Goal: Obtain resource: Download file/media

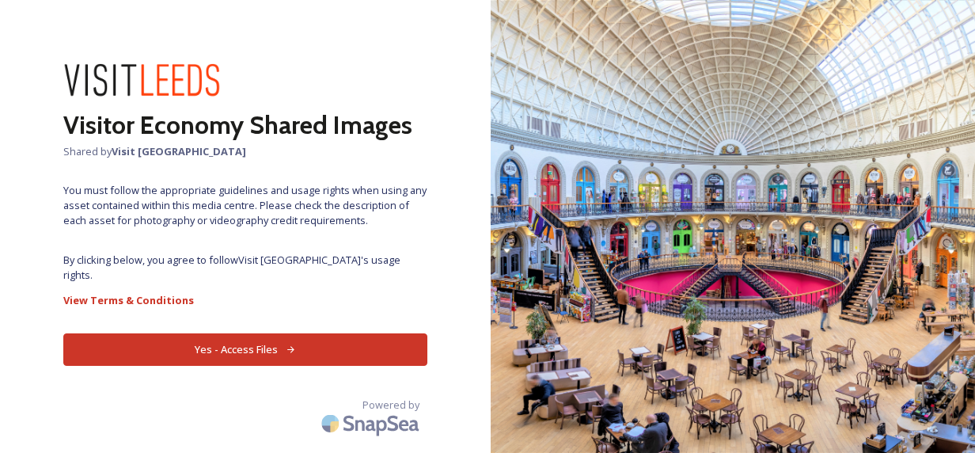
click at [296, 333] on button "Yes - Access Files" at bounding box center [245, 349] width 364 height 32
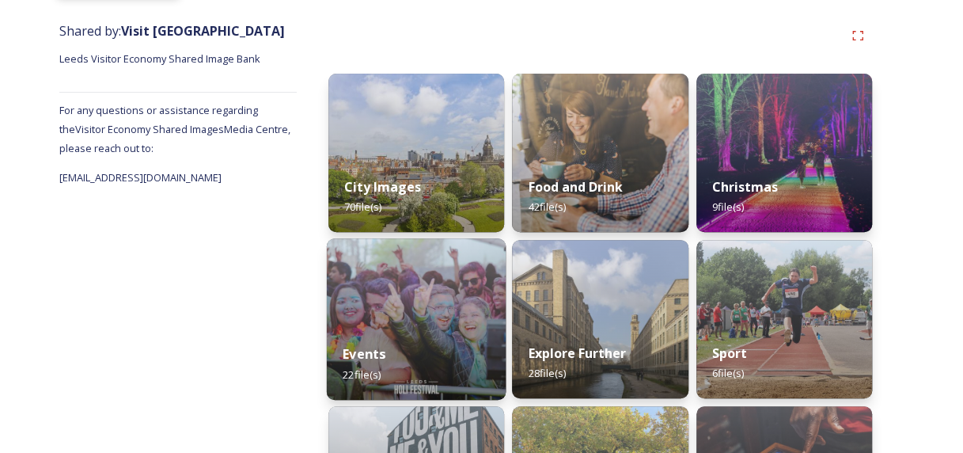
scroll to position [157, 0]
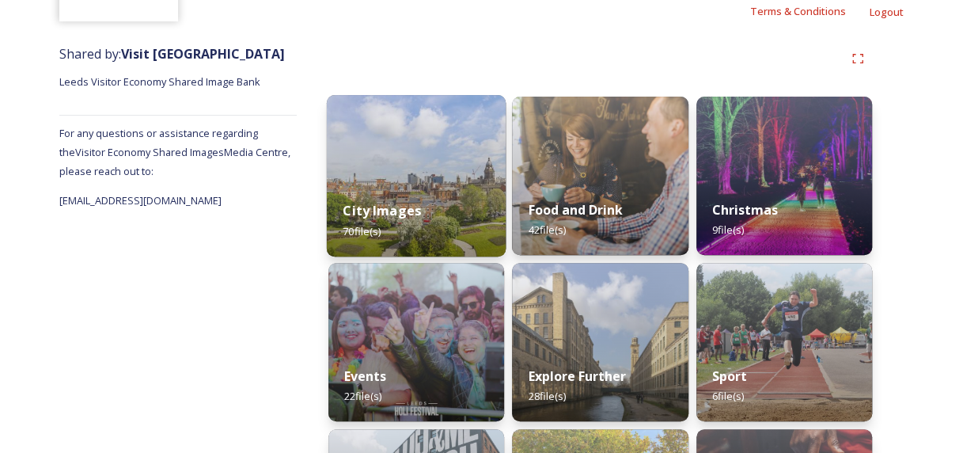
click at [438, 169] on img at bounding box center [417, 175] width 180 height 161
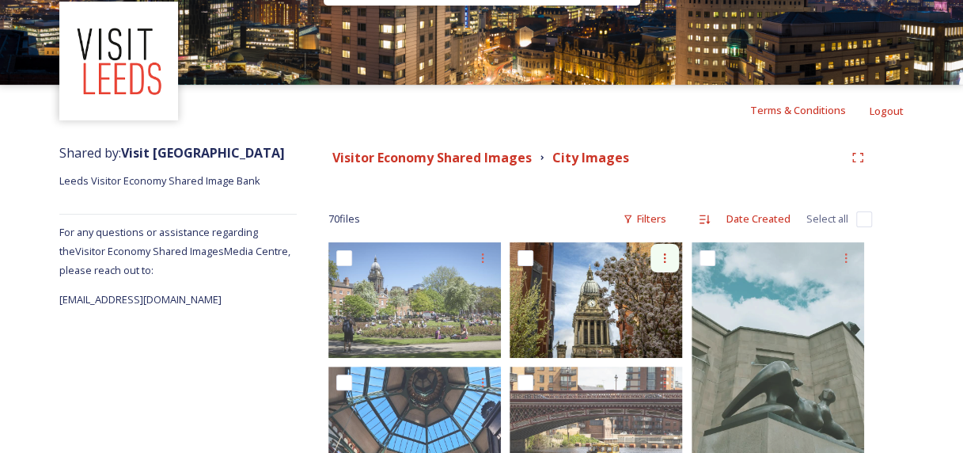
scroll to position [237, 0]
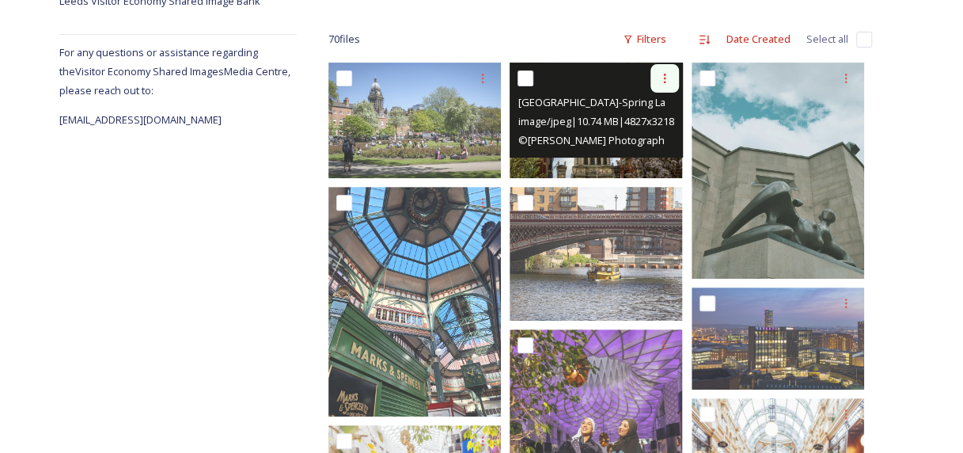
click at [662, 79] on icon at bounding box center [664, 78] width 13 height 13
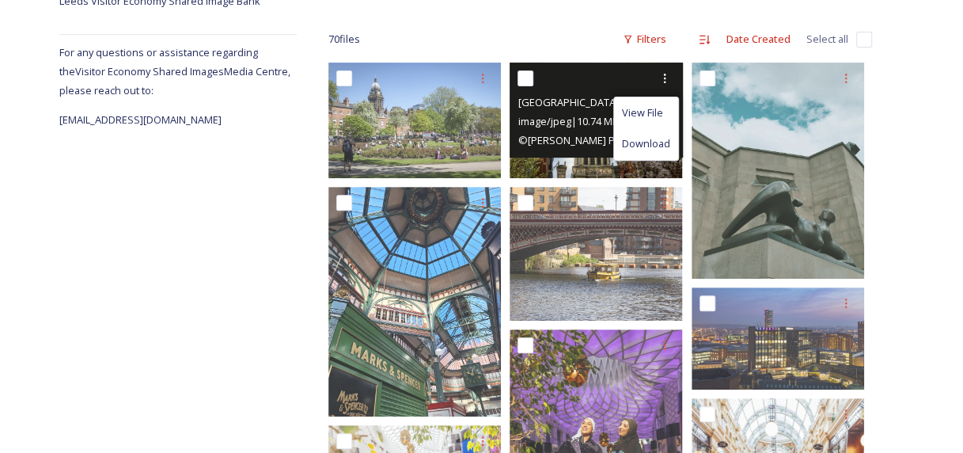
click at [535, 106] on span "Leeds Town Hall-Spring Landscape-cCarl Milner for VL-2018.JPG" at bounding box center [689, 101] width 344 height 15
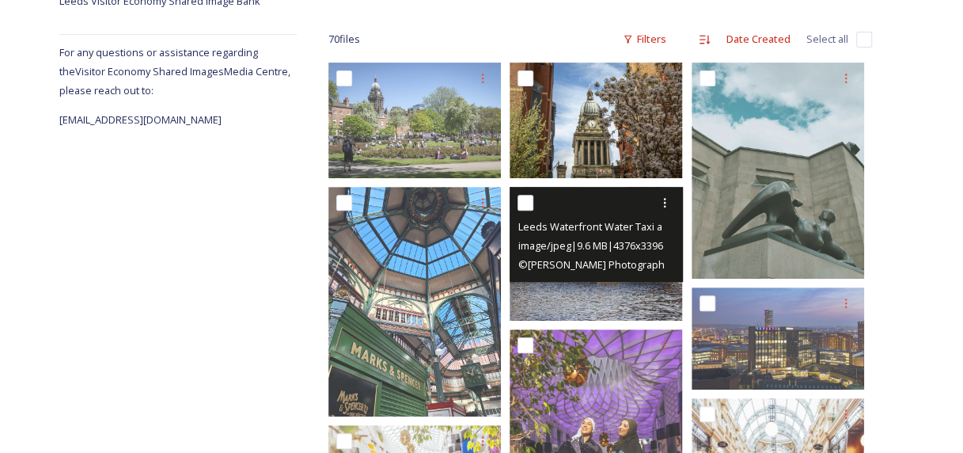
scroll to position [0, 0]
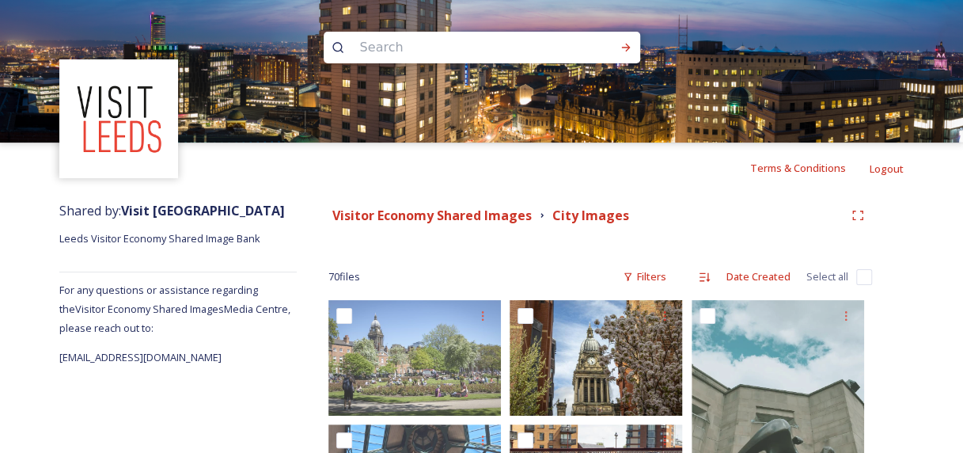
click at [915, 21] on img at bounding box center [481, 71] width 963 height 142
click at [922, 9] on img at bounding box center [481, 71] width 963 height 142
click at [15, 6] on img at bounding box center [481, 71] width 963 height 142
click at [17, 11] on img at bounding box center [481, 71] width 963 height 142
click at [44, 51] on img at bounding box center [481, 71] width 963 height 142
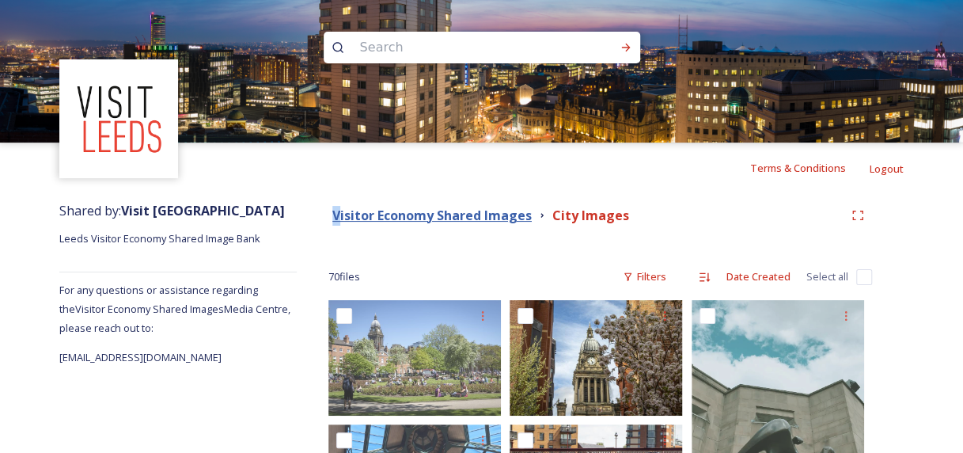
drag, startPoint x: 315, startPoint y: 222, endPoint x: 338, endPoint y: 222, distance: 23.0
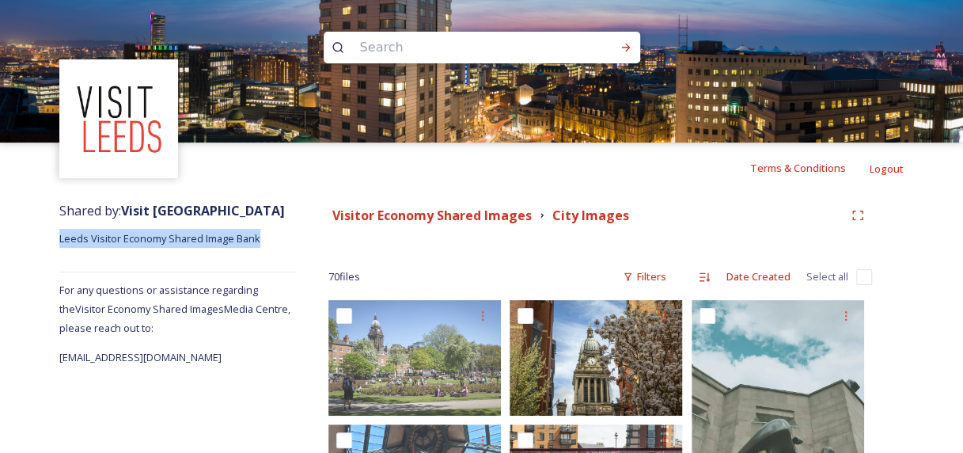
drag, startPoint x: 55, startPoint y: 244, endPoint x: 259, endPoint y: 244, distance: 204.9
copy span "Leeds Visitor Economy Shared Image Bank"
click at [28, 13] on img at bounding box center [481, 71] width 963 height 142
click at [869, 127] on img at bounding box center [481, 71] width 963 height 142
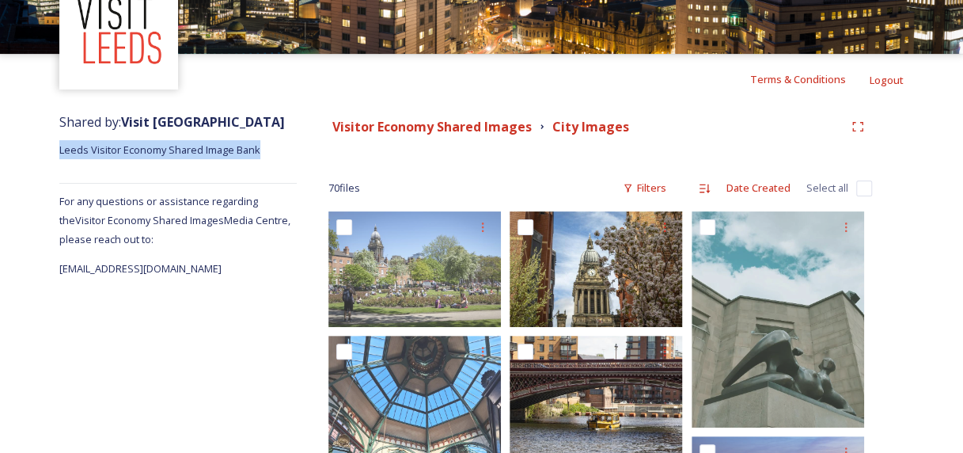
scroll to position [237, 0]
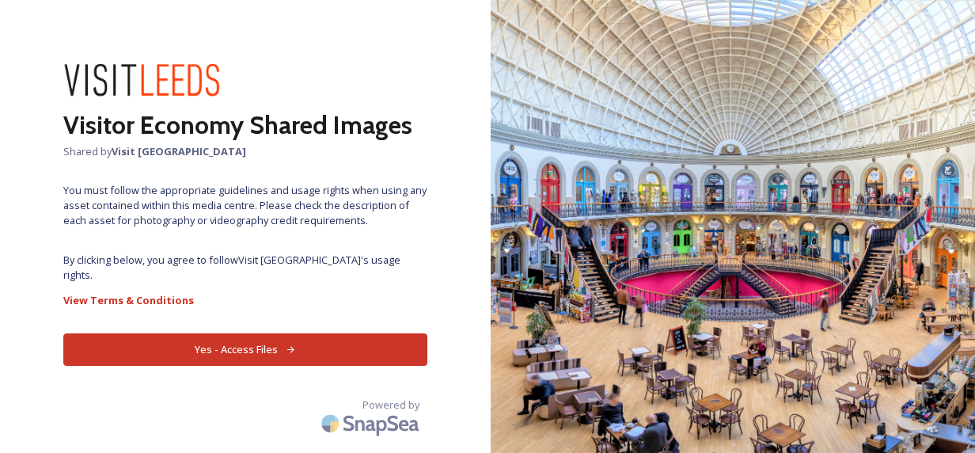
click at [283, 333] on button "Yes - Access Files" at bounding box center [245, 349] width 364 height 32
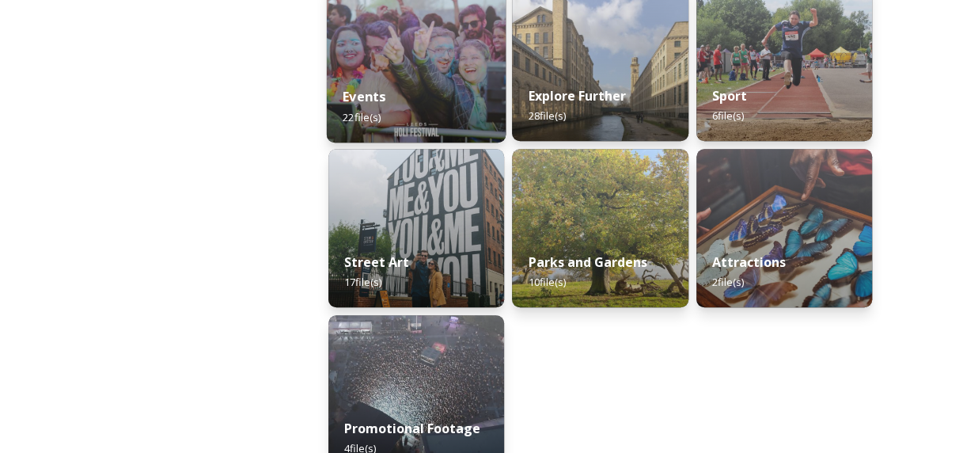
scroll to position [473, 0]
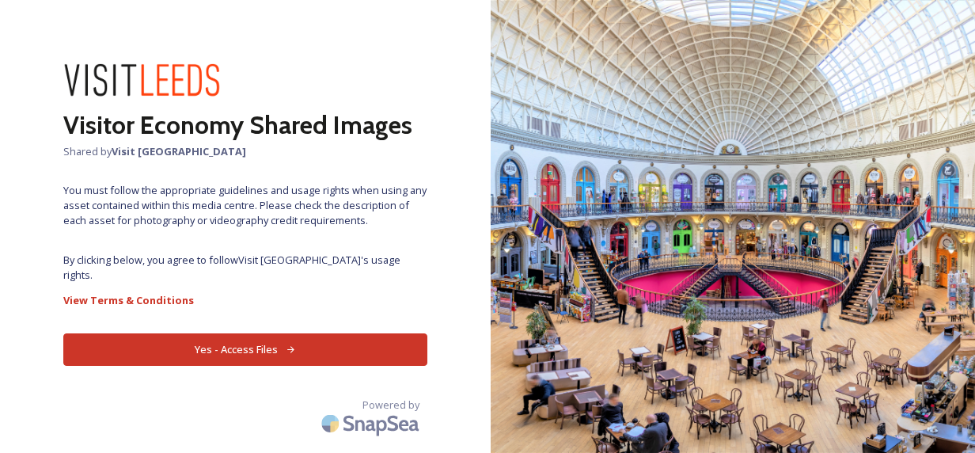
click at [319, 342] on button "Yes - Access Files" at bounding box center [245, 349] width 364 height 32
click at [257, 333] on button "Yes - Access Files" at bounding box center [245, 349] width 364 height 32
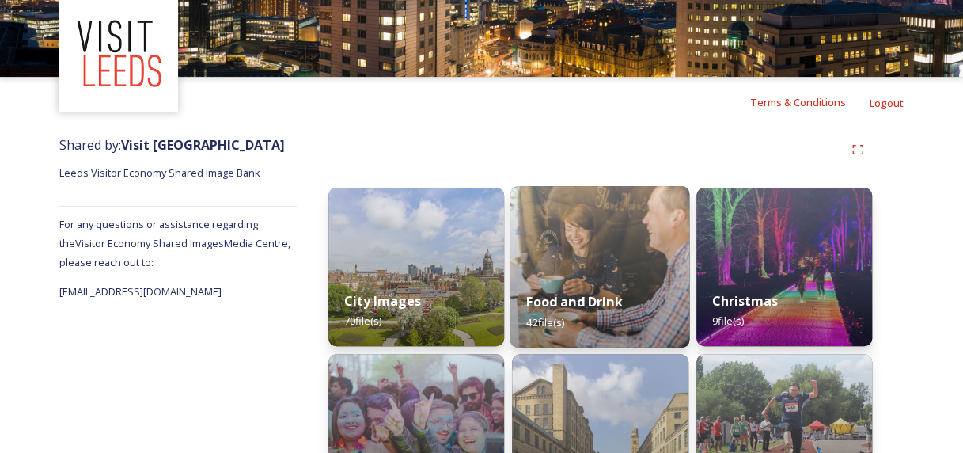
scroll to position [158, 0]
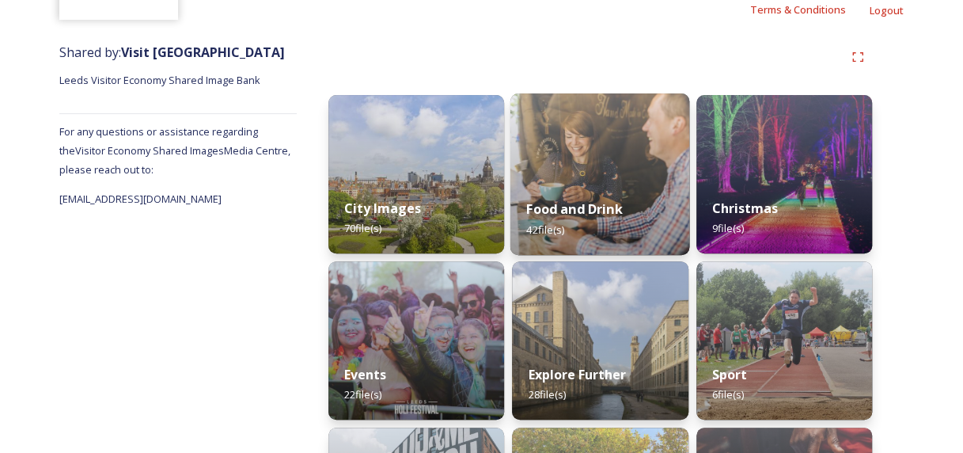
click at [623, 214] on strong "Food and Drink" at bounding box center [575, 208] width 96 height 17
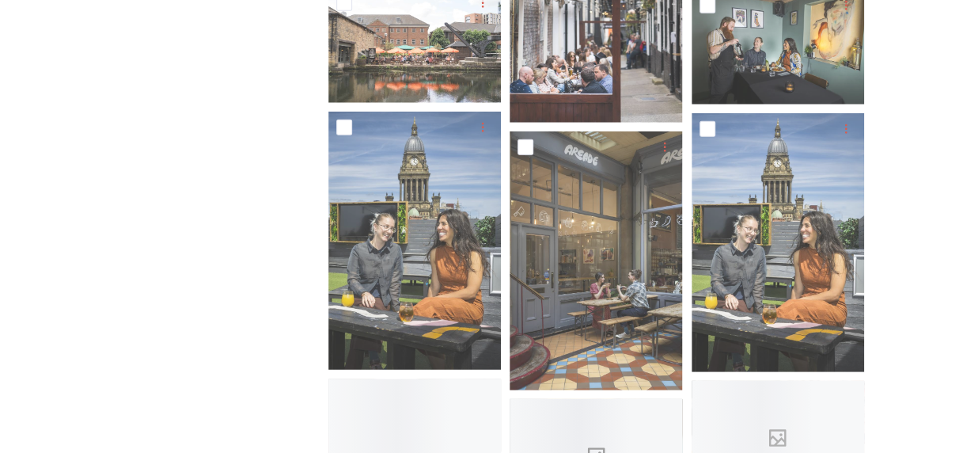
scroll to position [2177, 0]
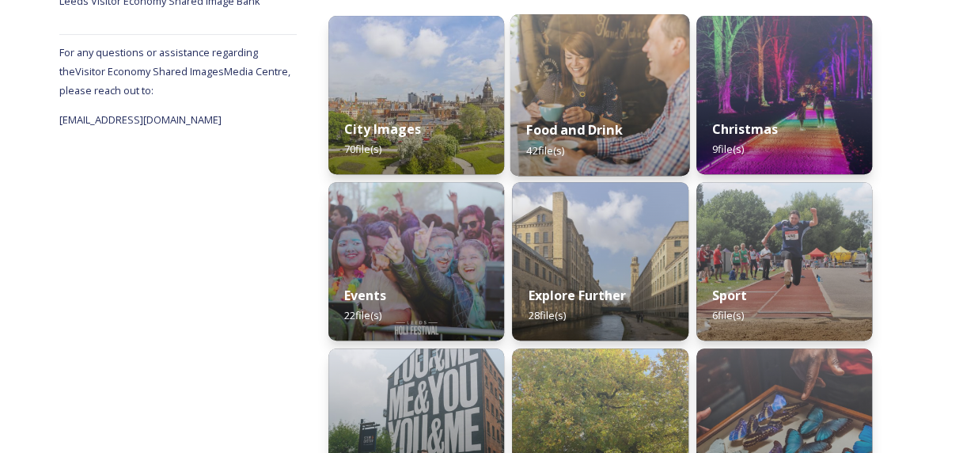
scroll to position [473, 0]
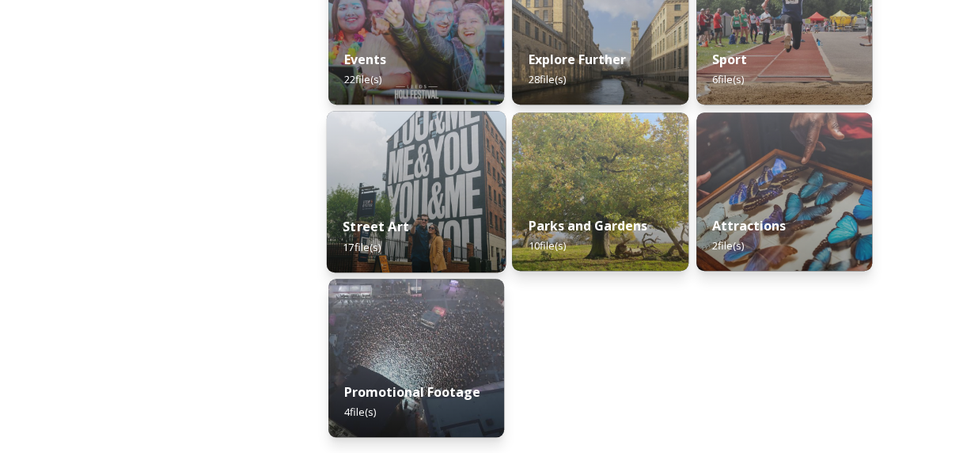
click at [454, 174] on img at bounding box center [417, 191] width 180 height 161
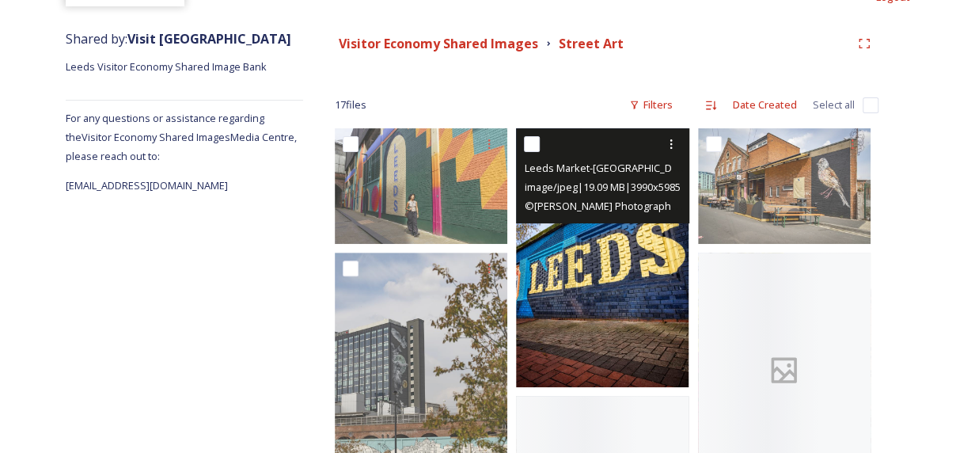
scroll to position [237, 0]
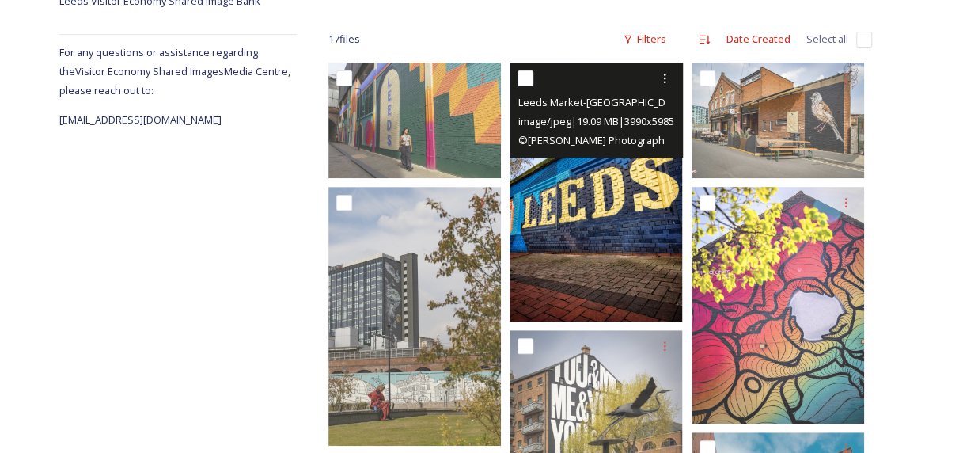
click at [600, 115] on span "image/jpeg | 19.09 MB | 3990 x 5985" at bounding box center [595, 121] width 156 height 14
click at [604, 234] on img at bounding box center [595, 191] width 172 height 259
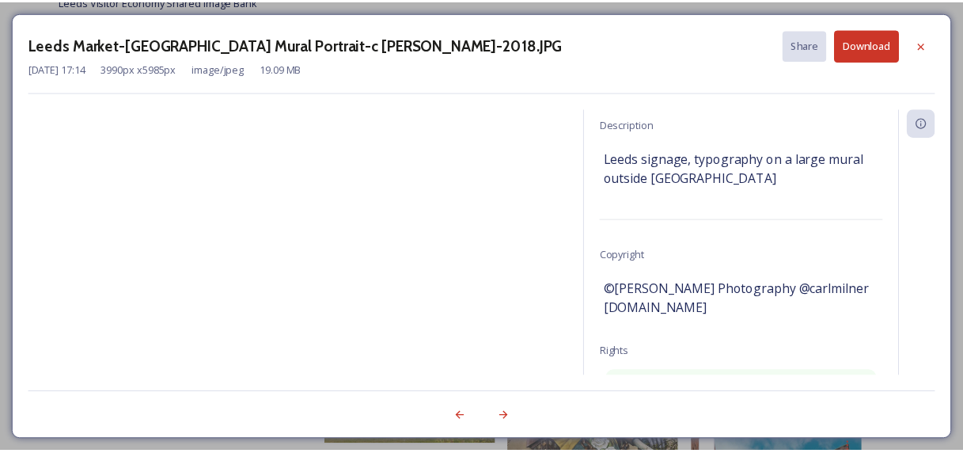
scroll to position [0, 0]
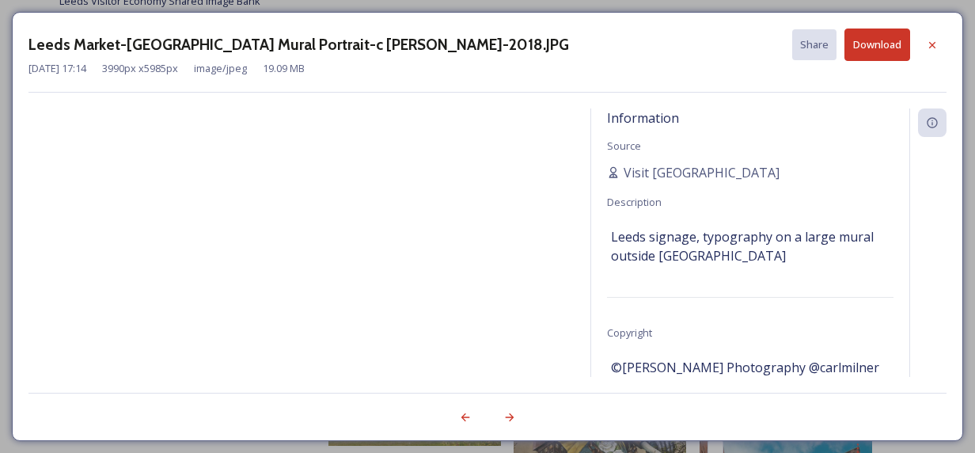
click at [676, 237] on span "Leeds signage, typography on a large mural outside Kirkgate Market" at bounding box center [750, 246] width 278 height 38
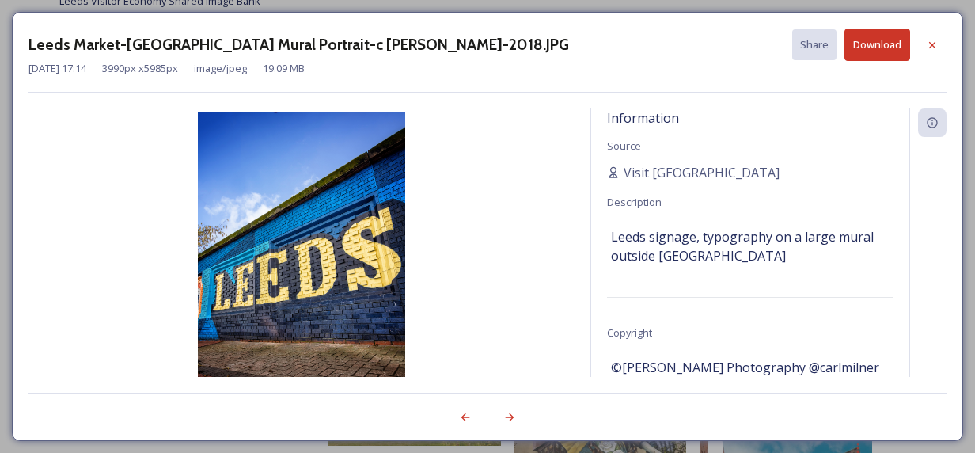
click at [679, 221] on div "Information Source Visit Leeds Description Leeds signage, typography on a large…" at bounding box center [750, 263] width 318 height 310
click at [641, 110] on span "Information" at bounding box center [643, 117] width 72 height 17
click at [934, 47] on icon at bounding box center [932, 45] width 13 height 13
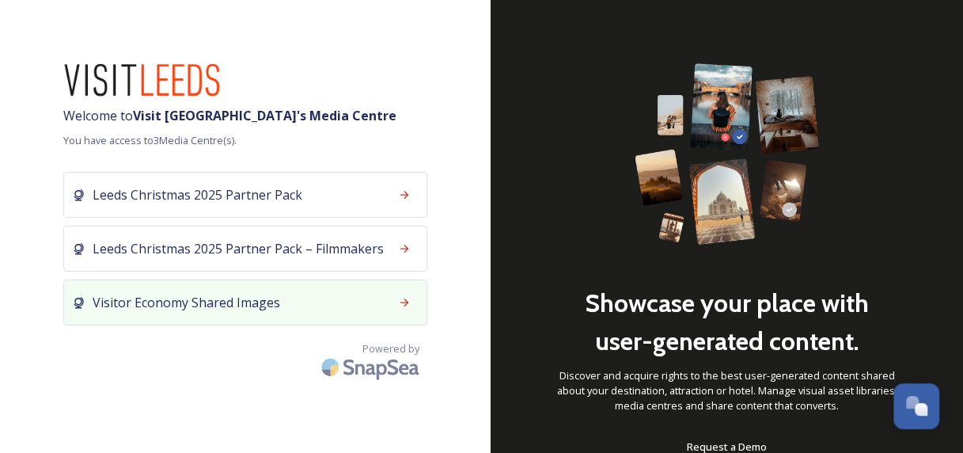
click at [279, 301] on div "Visitor Economy Shared Images" at bounding box center [245, 302] width 364 height 46
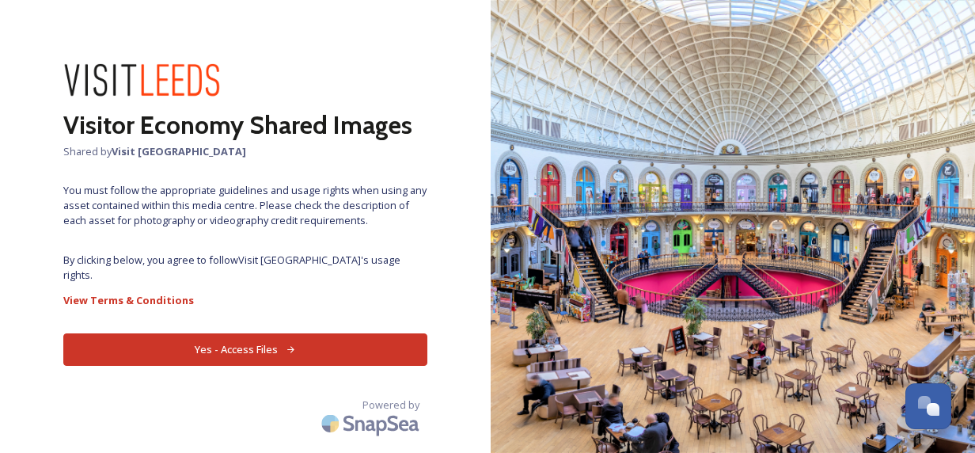
click at [245, 337] on button "Yes - Access Files" at bounding box center [245, 349] width 364 height 32
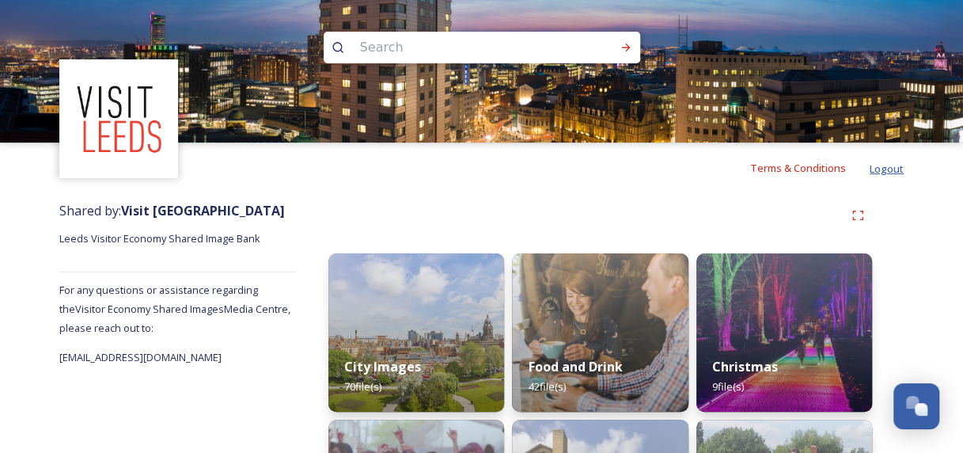
click at [890, 166] on span "Logout" at bounding box center [886, 168] width 34 height 14
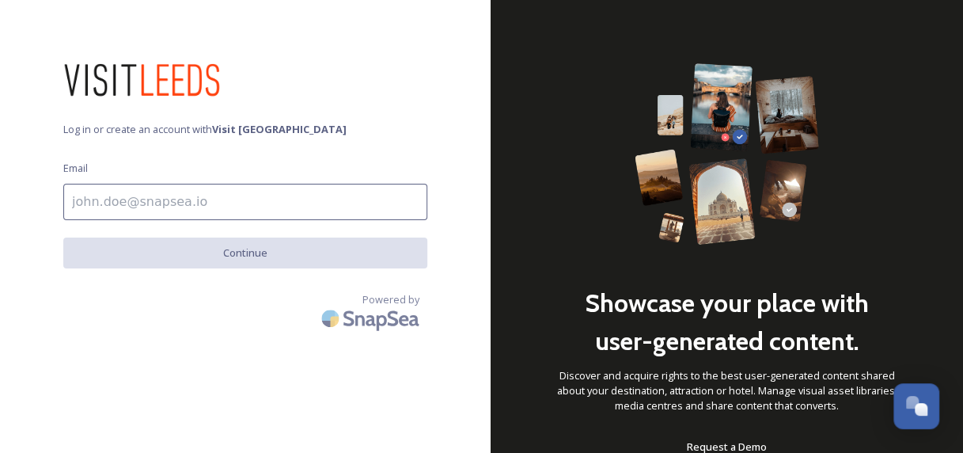
click at [259, 199] on input at bounding box center [245, 202] width 364 height 36
type input "[PERSON_NAME][EMAIL_ADDRESS][PERSON_NAME][DOMAIN_NAME]"
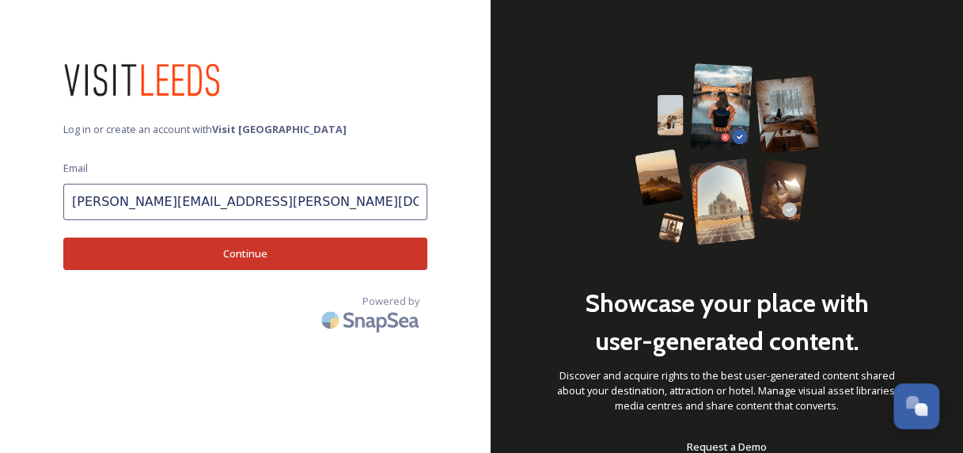
click at [166, 256] on button "Continue" at bounding box center [245, 253] width 364 height 32
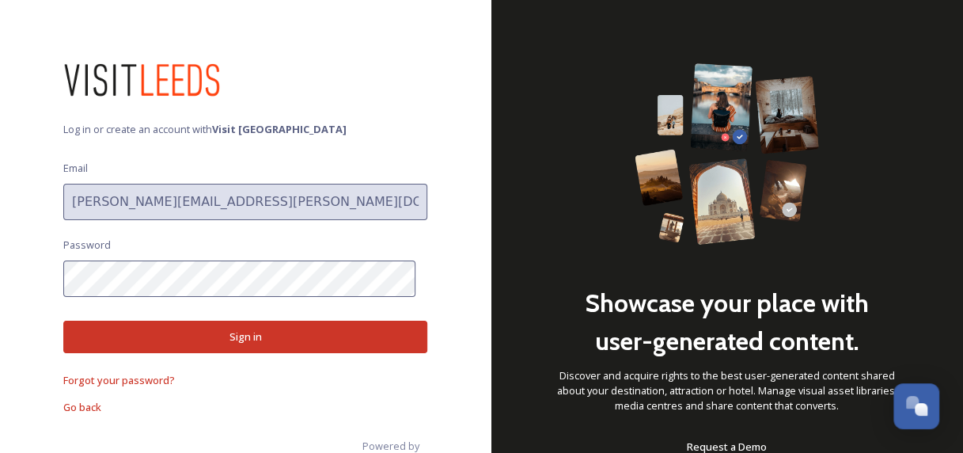
click at [217, 339] on button "Sign in" at bounding box center [245, 336] width 364 height 32
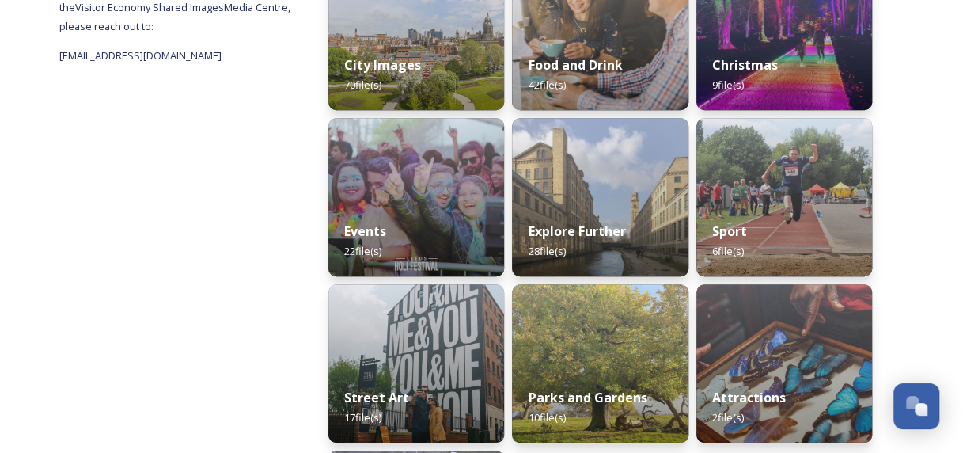
scroll to position [316, 0]
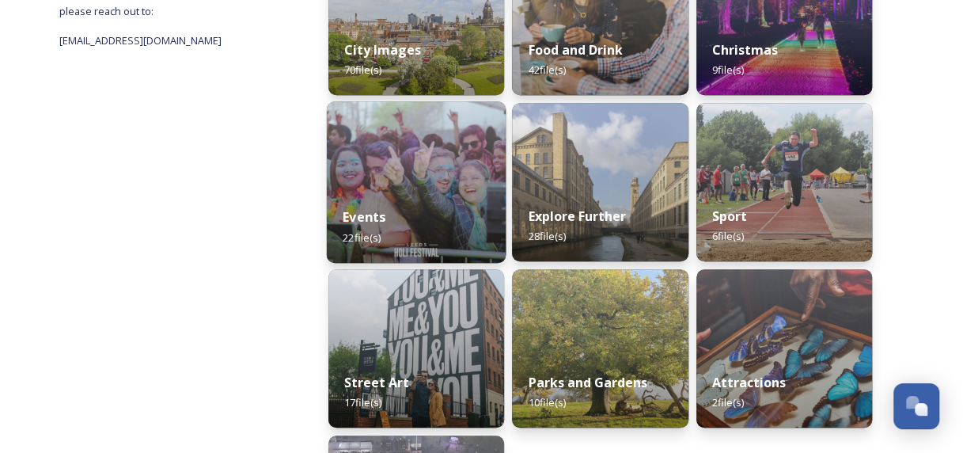
click at [427, 201] on div "Events 22 file(s)" at bounding box center [417, 227] width 180 height 72
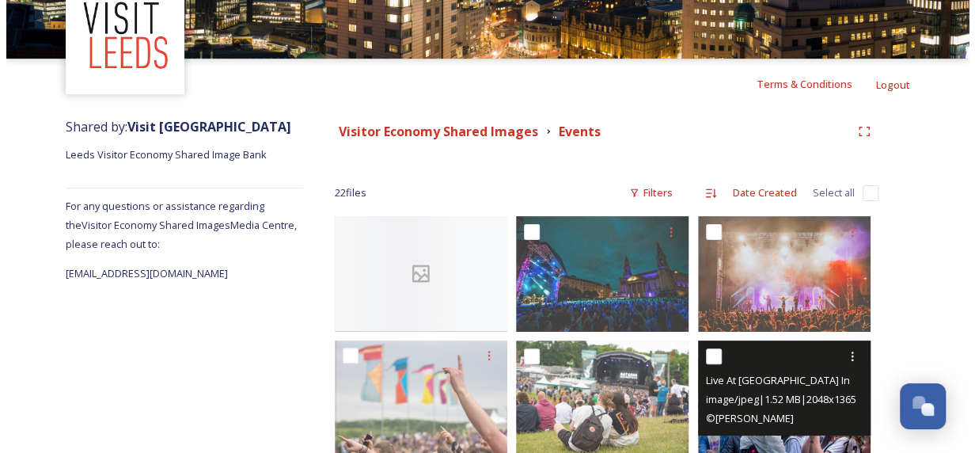
scroll to position [237, 0]
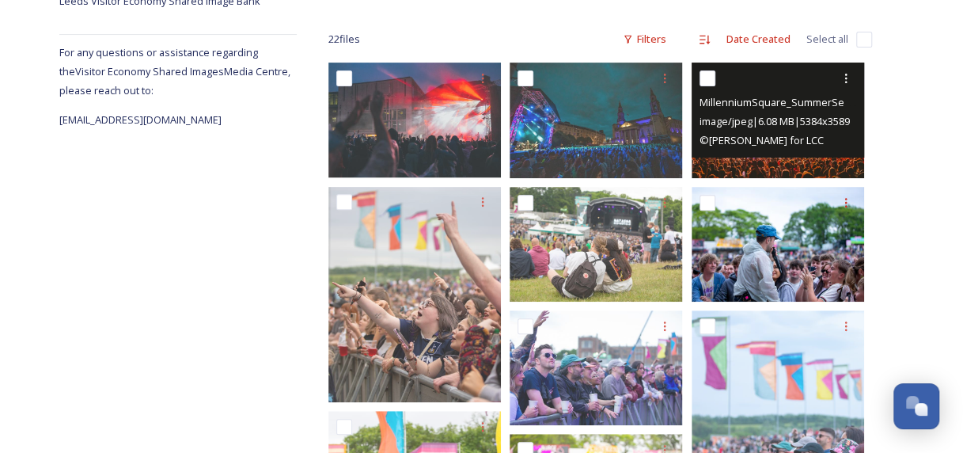
click at [796, 123] on span "image/jpeg | 6.08 MB | 5384 x 3589" at bounding box center [774, 121] width 150 height 14
click at [752, 97] on span "MillenniumSquare_SummerSeries_LoveTrain _DannyPayne.jpg" at bounding box center [847, 101] width 297 height 15
click at [843, 81] on icon at bounding box center [845, 78] width 13 height 13
click at [835, 118] on span "View File" at bounding box center [823, 112] width 41 height 15
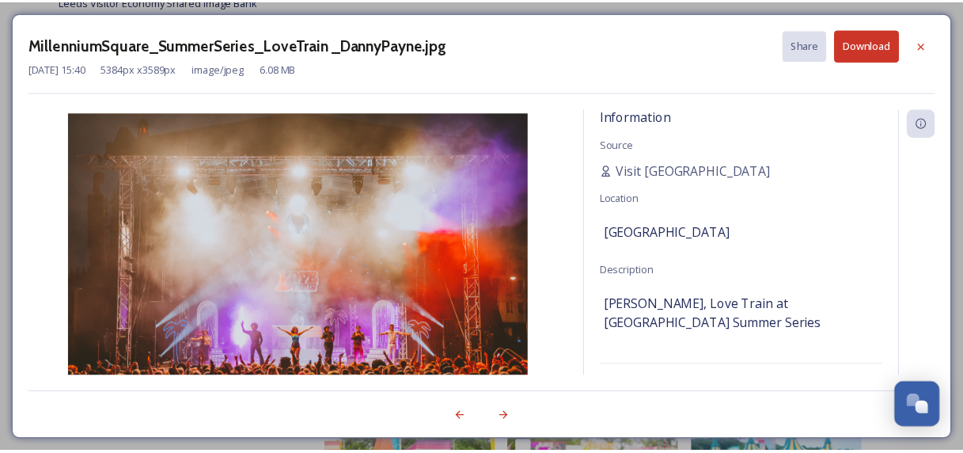
scroll to position [0, 0]
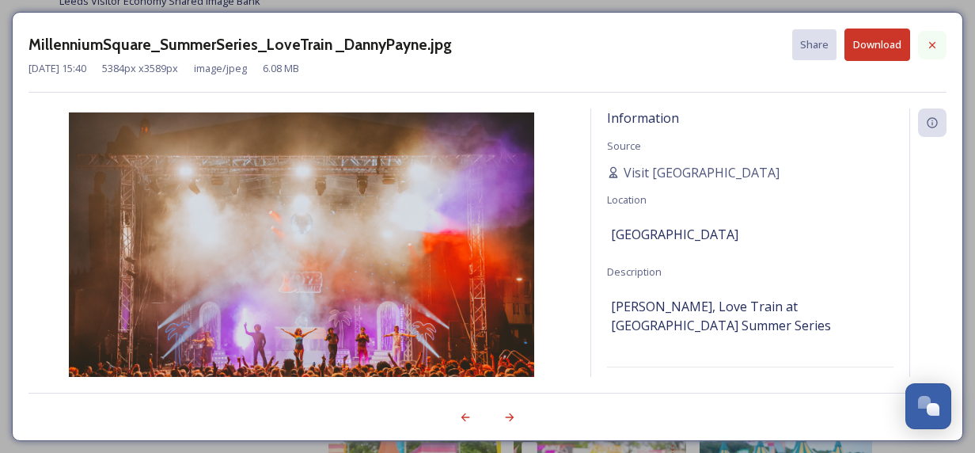
click at [938, 42] on icon at bounding box center [932, 45] width 13 height 13
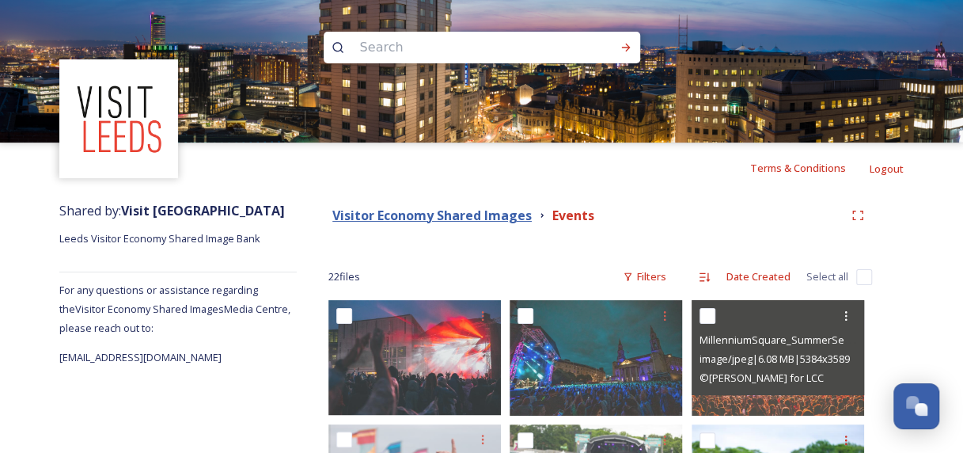
click at [498, 218] on strong "Visitor Economy Shared Images" at bounding box center [431, 214] width 199 height 17
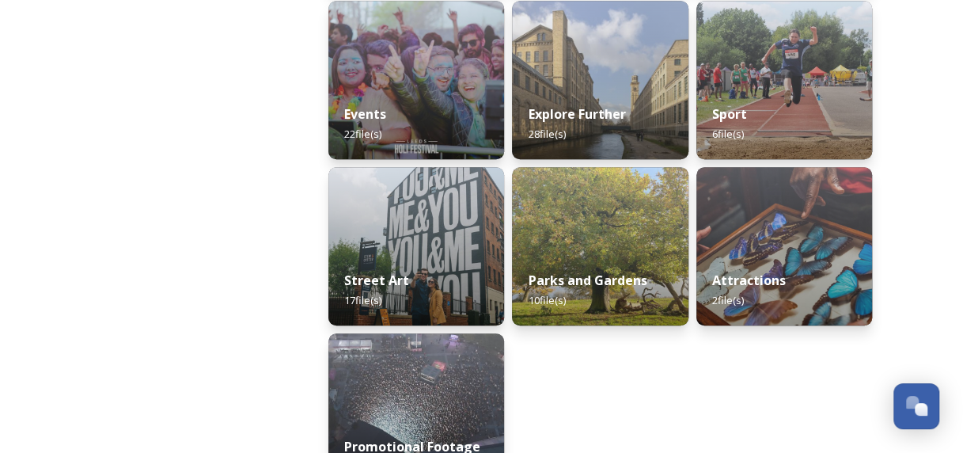
scroll to position [473, 0]
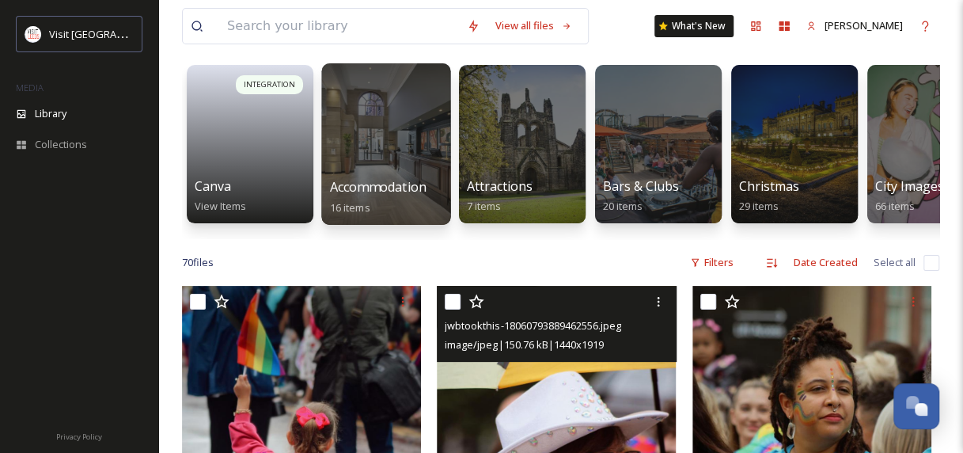
scroll to position [79, 0]
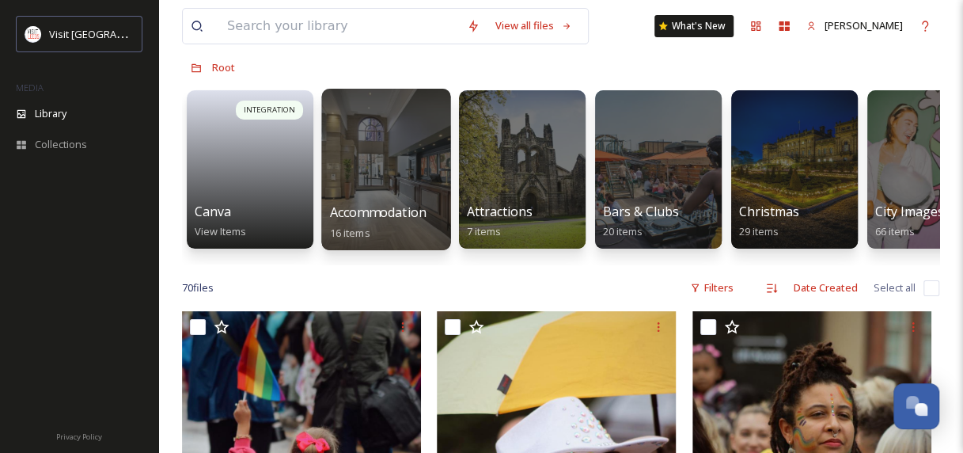
click at [378, 160] on div at bounding box center [385, 169] width 129 height 161
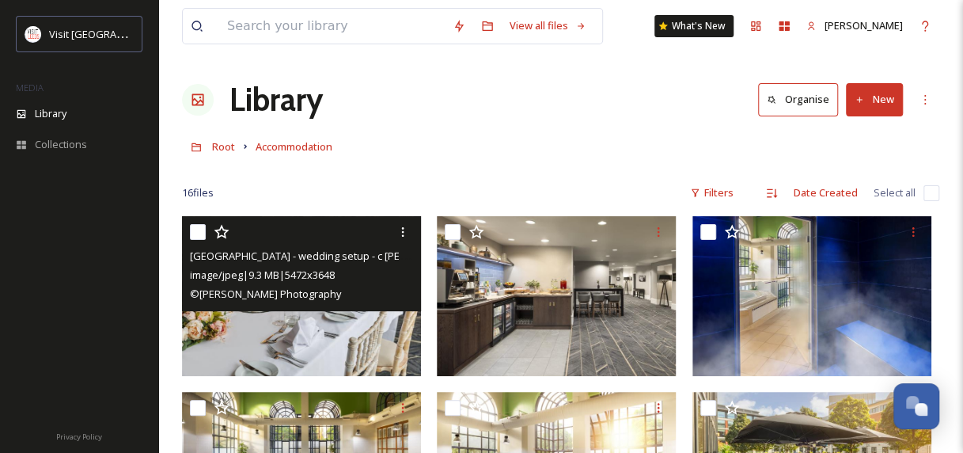
click at [329, 240] on div at bounding box center [303, 232] width 227 height 28
click at [400, 226] on icon at bounding box center [402, 231] width 13 height 13
click at [266, 290] on span "© [PERSON_NAME] Photography" at bounding box center [265, 293] width 151 height 14
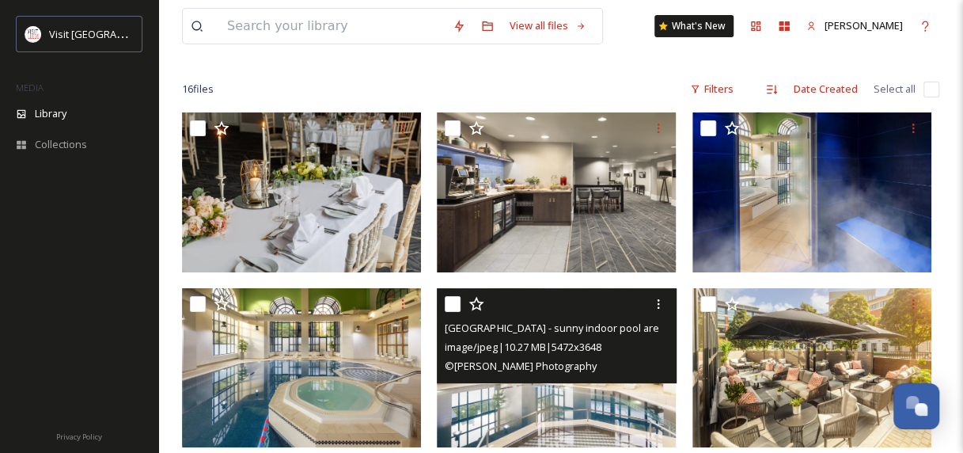
scroll to position [79, 0]
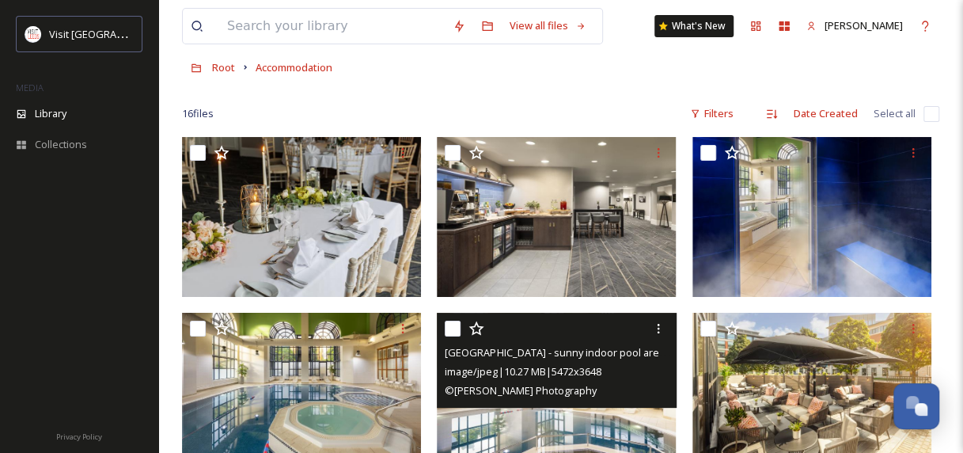
click at [593, 369] on span "image/jpeg | 10.27 MB | 5472 x 3648" at bounding box center [523, 371] width 156 height 14
click at [596, 357] on span "[GEOGRAPHIC_DATA] - sunny indoor pool area - c [PERSON_NAME] Photography – 2024" at bounding box center [648, 351] width 407 height 15
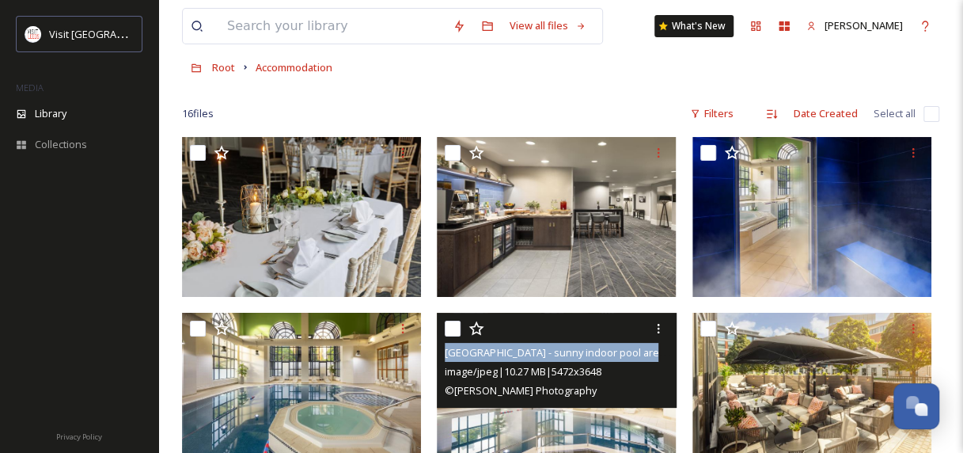
click at [596, 357] on span "[GEOGRAPHIC_DATA] - sunny indoor pool area - c [PERSON_NAME] Photography – 2024" at bounding box center [648, 351] width 407 height 15
click at [541, 216] on div at bounding box center [556, 216] width 239 height 159
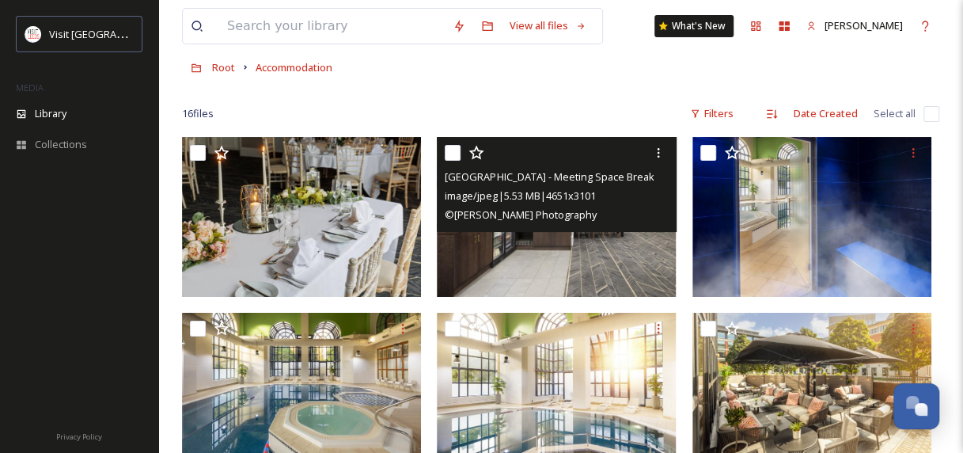
click at [541, 216] on span "© [PERSON_NAME] Photography" at bounding box center [520, 214] width 151 height 14
drag, startPoint x: 596, startPoint y: 357, endPoint x: 485, endPoint y: 185, distance: 204.3
click at [485, 186] on div "image/jpeg | 5.53 MB | 4651 x 3101" at bounding box center [558, 195] width 227 height 19
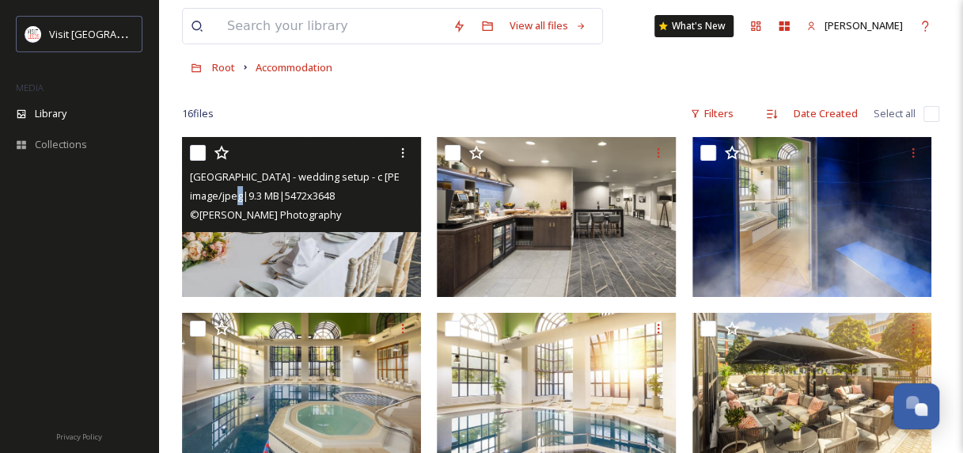
click at [240, 186] on div "image/jpeg | 9.3 MB | 5472 x 3648" at bounding box center [303, 195] width 227 height 19
drag, startPoint x: 240, startPoint y: 185, endPoint x: 399, endPoint y: 148, distance: 162.5
click at [399, 148] on icon at bounding box center [402, 152] width 13 height 13
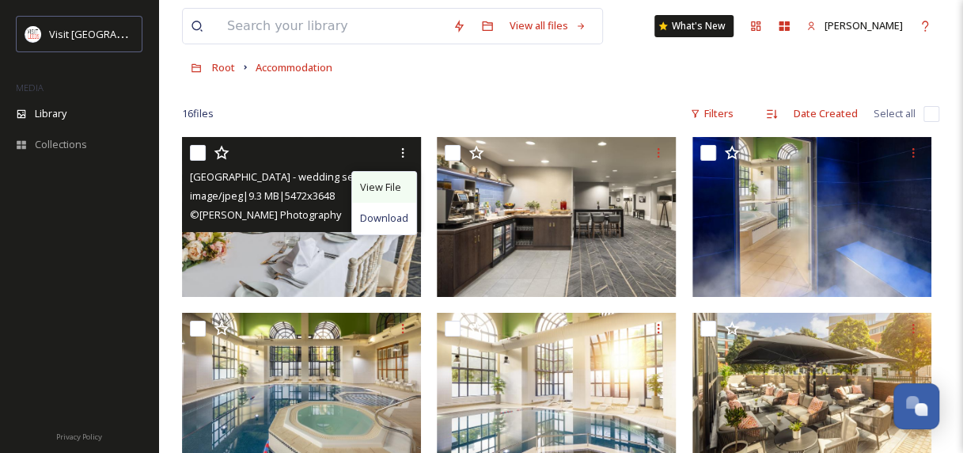
click at [377, 188] on span "View File" at bounding box center [380, 187] width 41 height 15
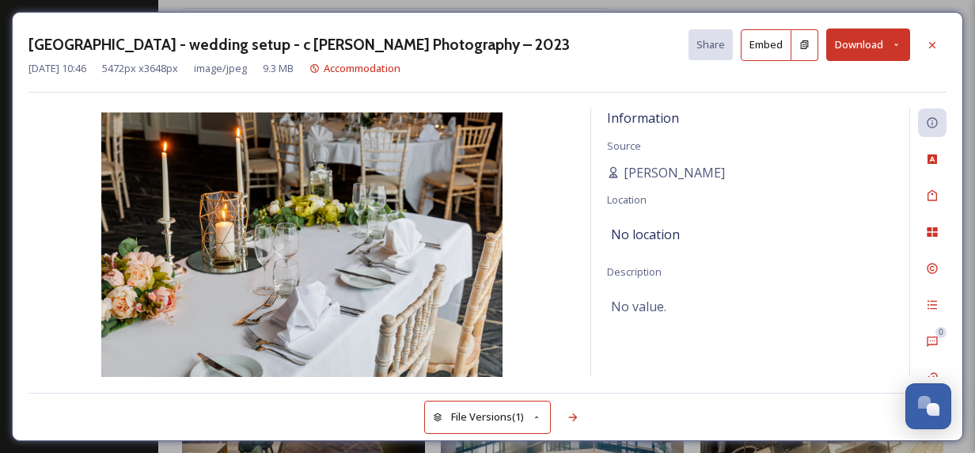
click at [445, 40] on h3 "[GEOGRAPHIC_DATA] - wedding setup - c [PERSON_NAME] Photography – 2023" at bounding box center [298, 44] width 541 height 23
drag, startPoint x: 445, startPoint y: 40, endPoint x: 416, endPoint y: 41, distance: 29.3
click at [416, 41] on h3 "[GEOGRAPHIC_DATA] - wedding setup - c [PERSON_NAME] Photography – 2023" at bounding box center [298, 44] width 541 height 23
click at [386, 46] on h3 "[GEOGRAPHIC_DATA] - wedding setup - c [PERSON_NAME] Photography – 2023" at bounding box center [298, 44] width 541 height 23
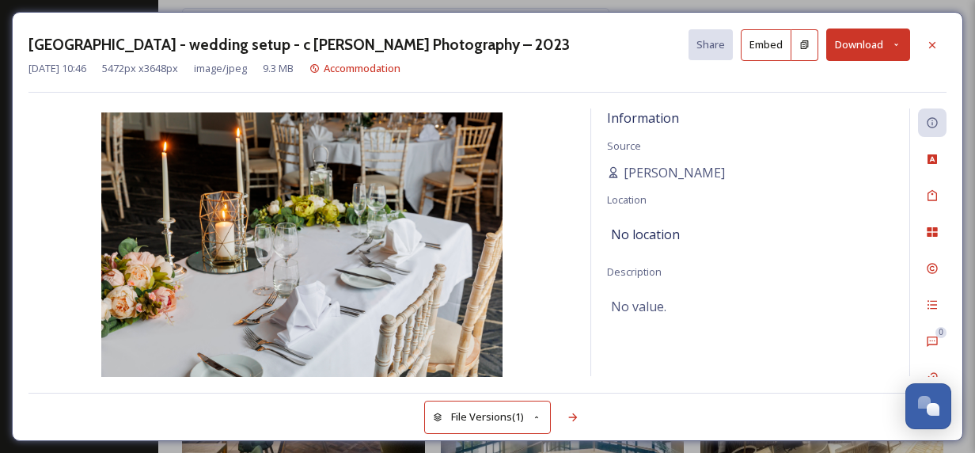
click at [365, 45] on h3 "[GEOGRAPHIC_DATA] - wedding setup - c [PERSON_NAME] Photography – 2023" at bounding box center [298, 44] width 541 height 23
click at [904, 44] on button "Download" at bounding box center [868, 44] width 84 height 32
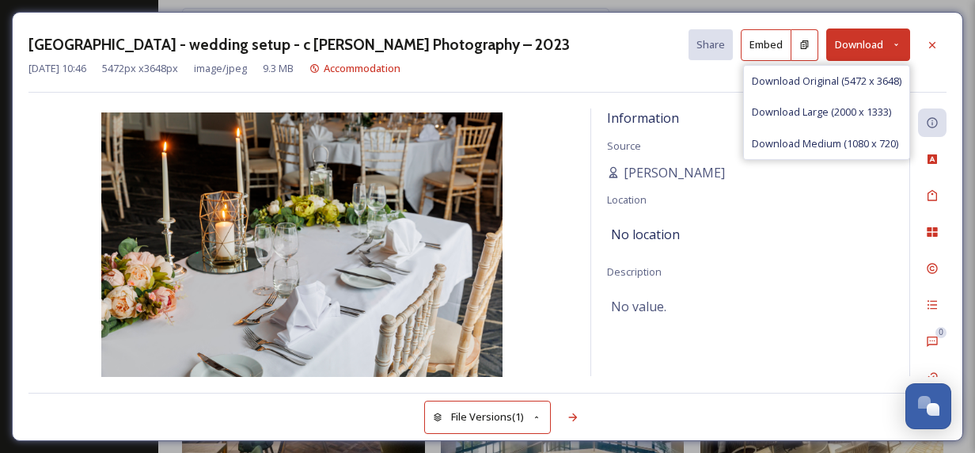
click at [904, 44] on button "Download" at bounding box center [868, 44] width 84 height 32
click at [661, 81] on div "[GEOGRAPHIC_DATA] - wedding setup - c [PERSON_NAME] Photography – 2023 Share Em…" at bounding box center [487, 60] width 918 height 64
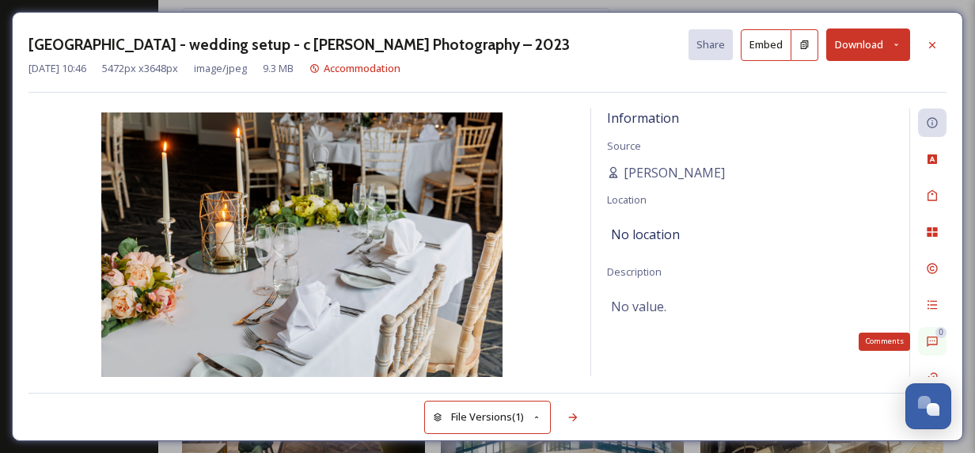
click at [929, 337] on icon at bounding box center [932, 341] width 13 height 13
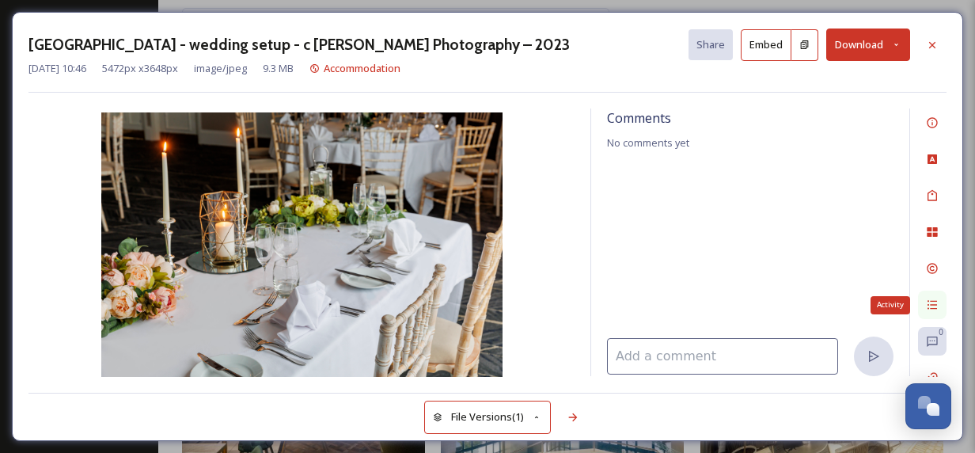
click at [930, 298] on icon at bounding box center [932, 304] width 13 height 13
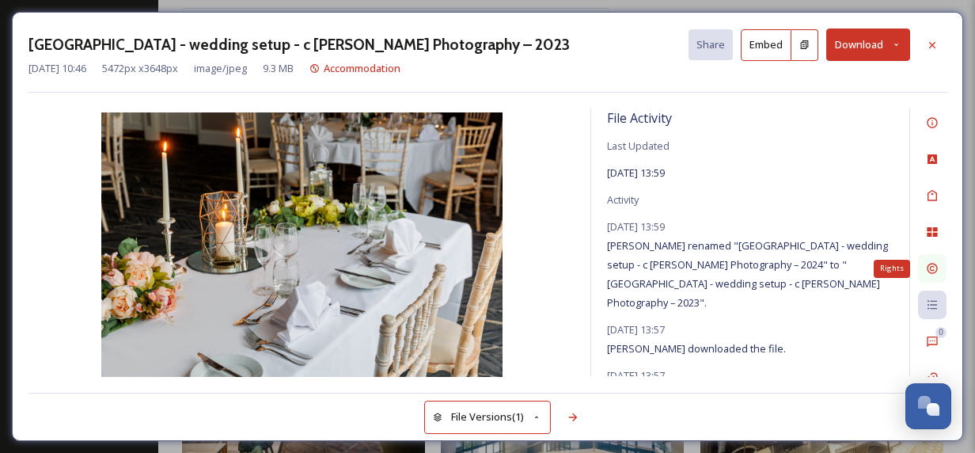
click at [934, 260] on div "Rights" at bounding box center [932, 268] width 28 height 28
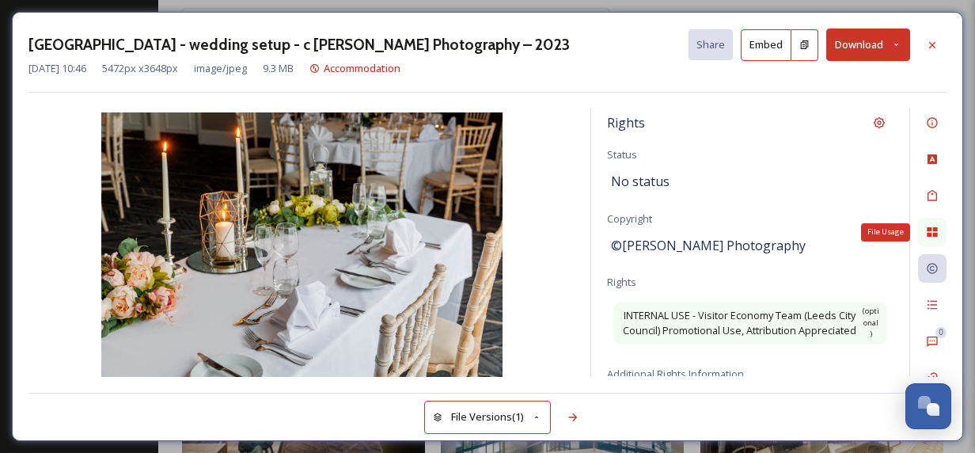
click at [938, 226] on icon at bounding box center [932, 231] width 13 height 13
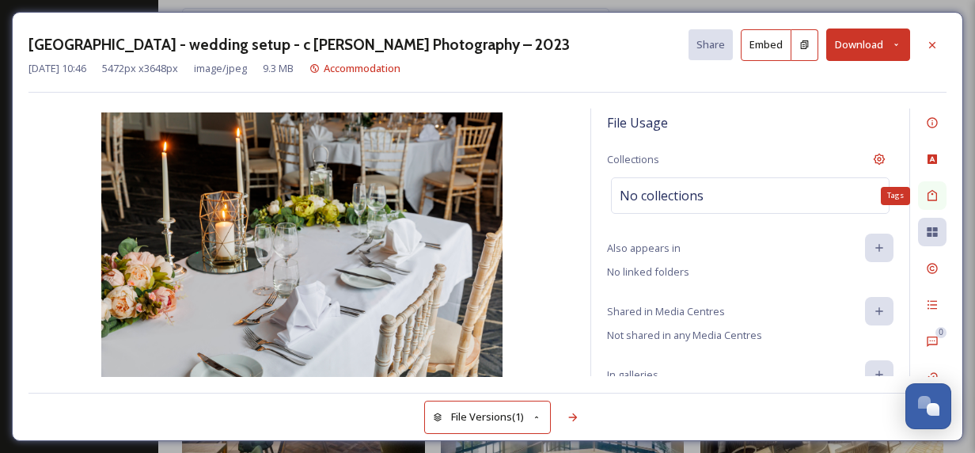
click at [931, 189] on icon at bounding box center [932, 195] width 13 height 13
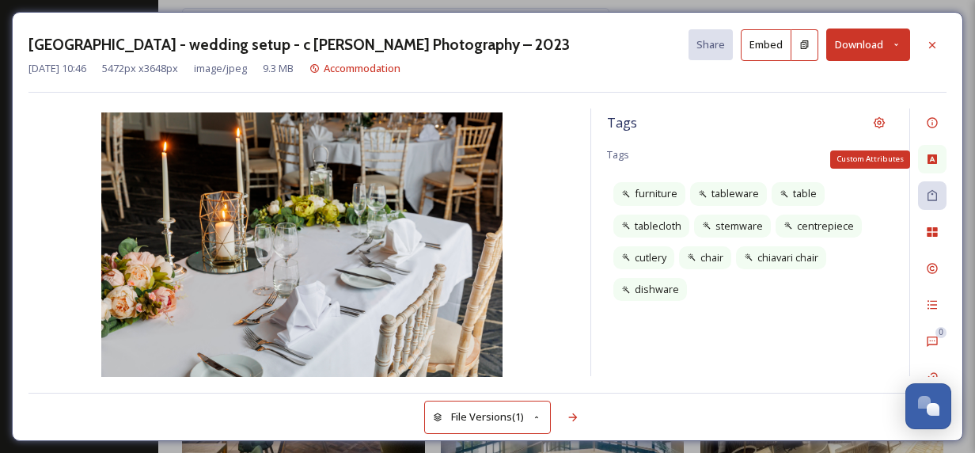
click at [933, 158] on icon at bounding box center [932, 159] width 13 height 13
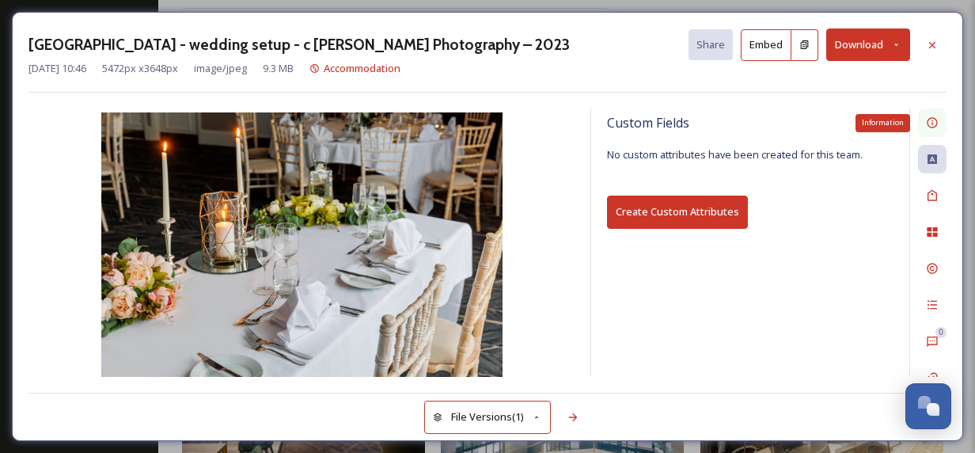
click at [935, 122] on icon at bounding box center [932, 122] width 13 height 13
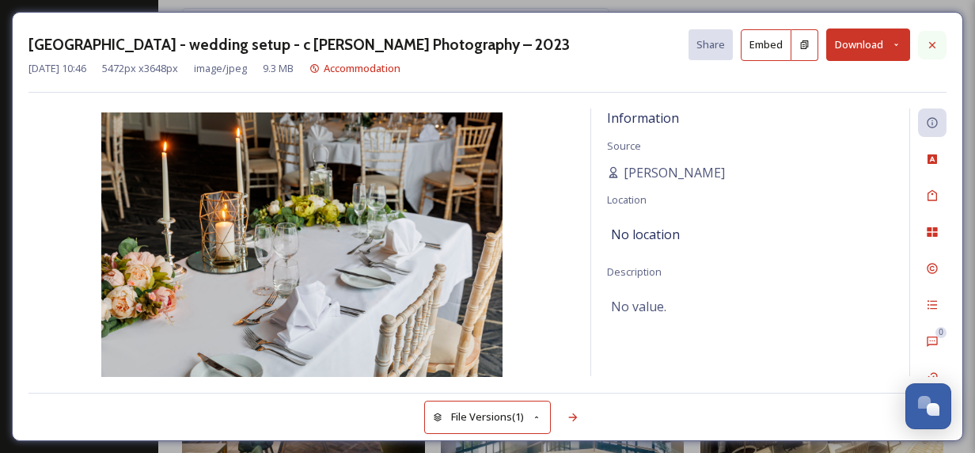
click at [937, 43] on icon at bounding box center [932, 45] width 13 height 13
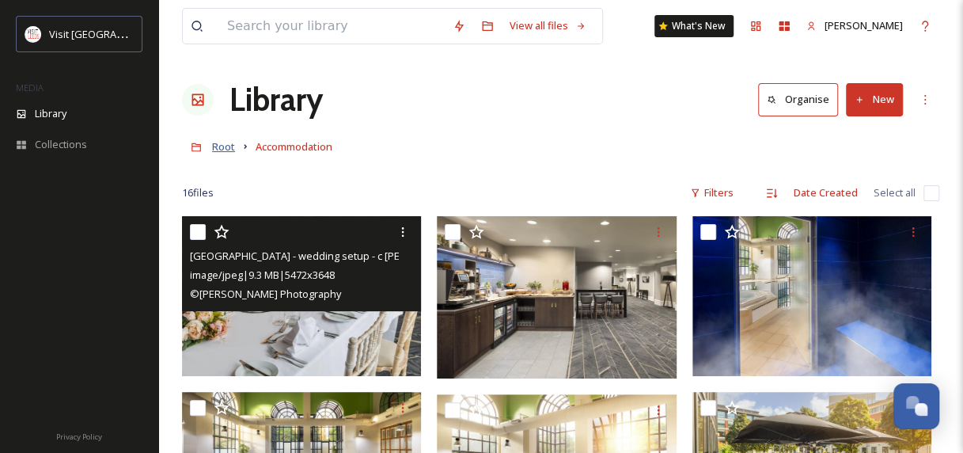
click at [214, 147] on span "Root" at bounding box center [223, 146] width 23 height 14
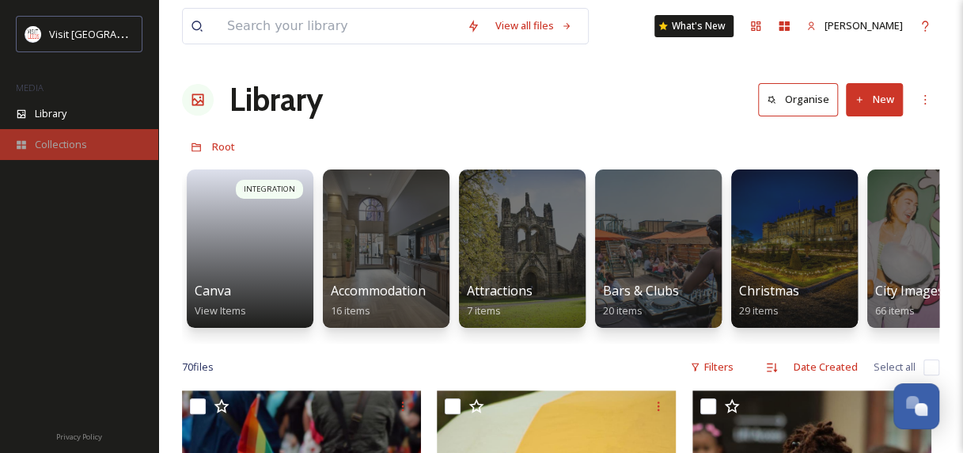
click at [57, 139] on span "Collections" at bounding box center [61, 144] width 52 height 15
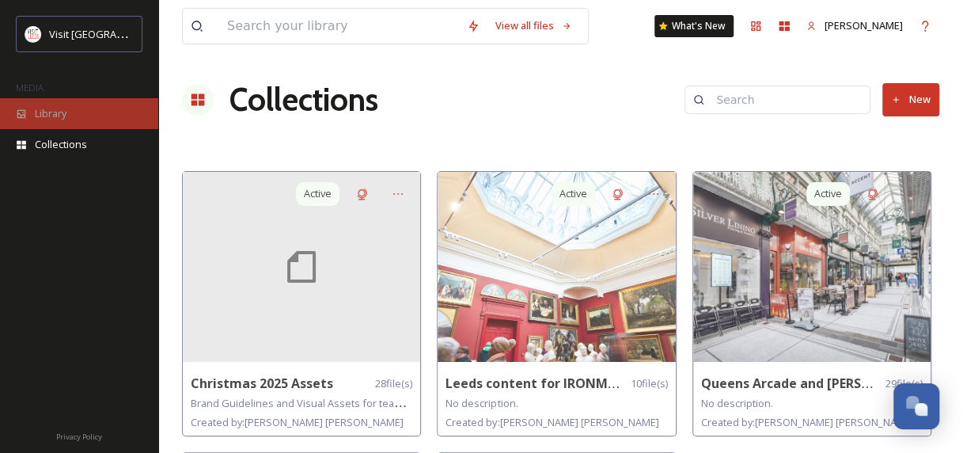
click at [49, 116] on span "Library" at bounding box center [51, 113] width 32 height 15
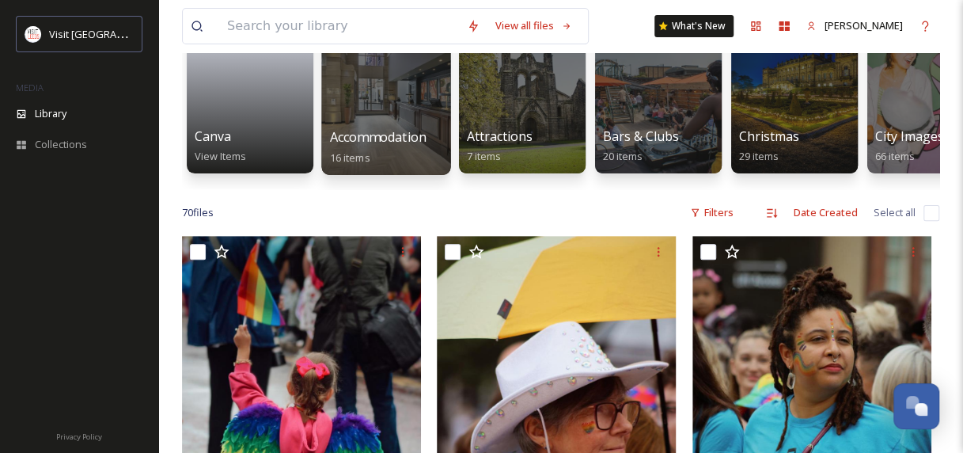
scroll to position [158, 0]
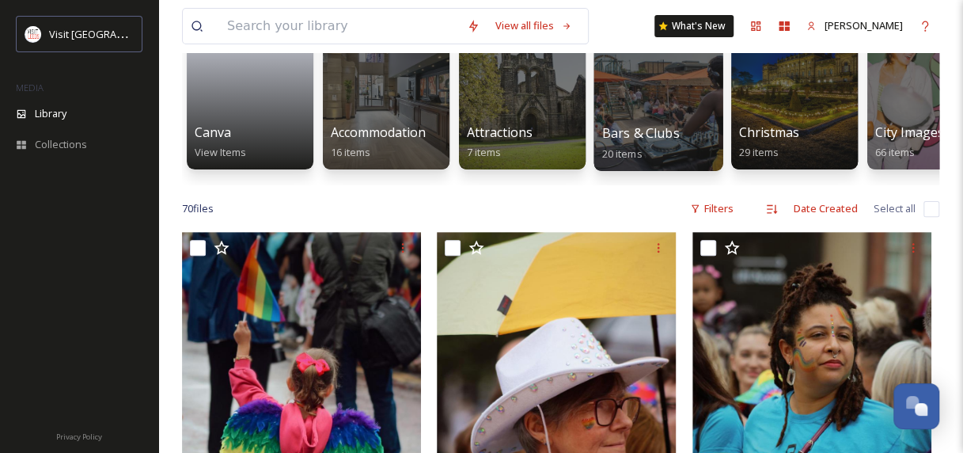
click at [691, 103] on div at bounding box center [657, 89] width 129 height 161
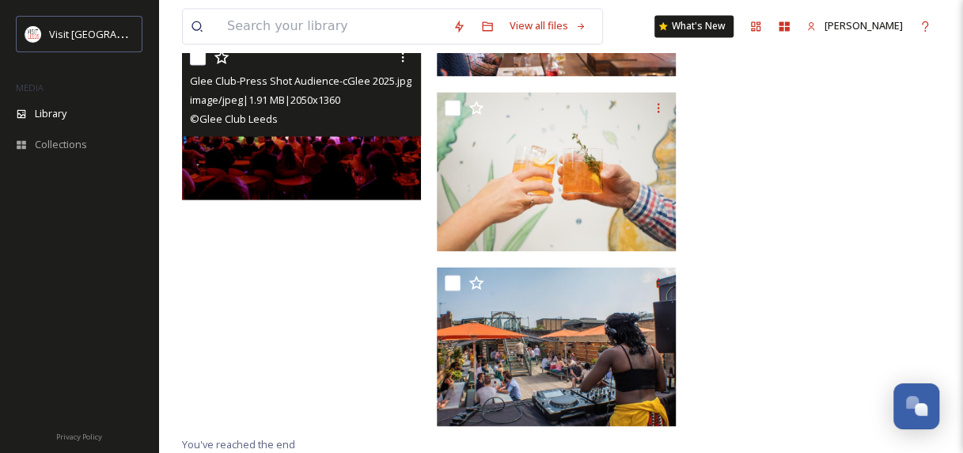
scroll to position [1073, 0]
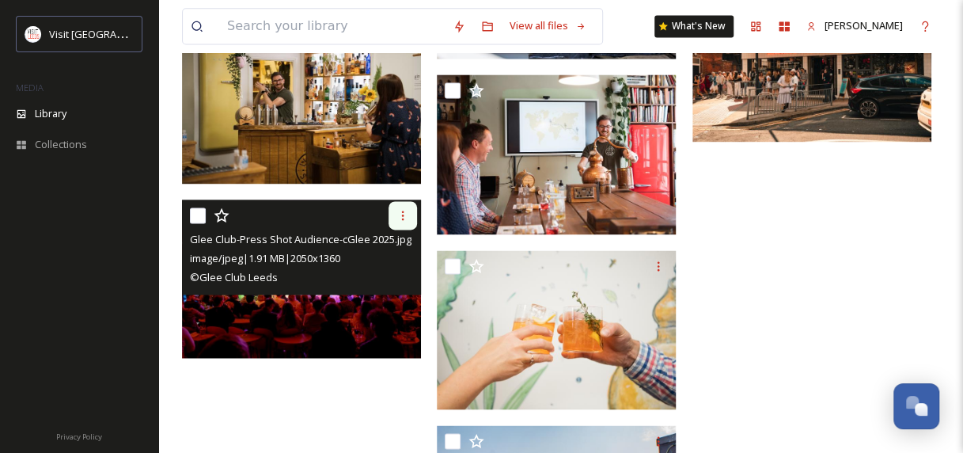
click at [399, 220] on icon at bounding box center [402, 215] width 13 height 13
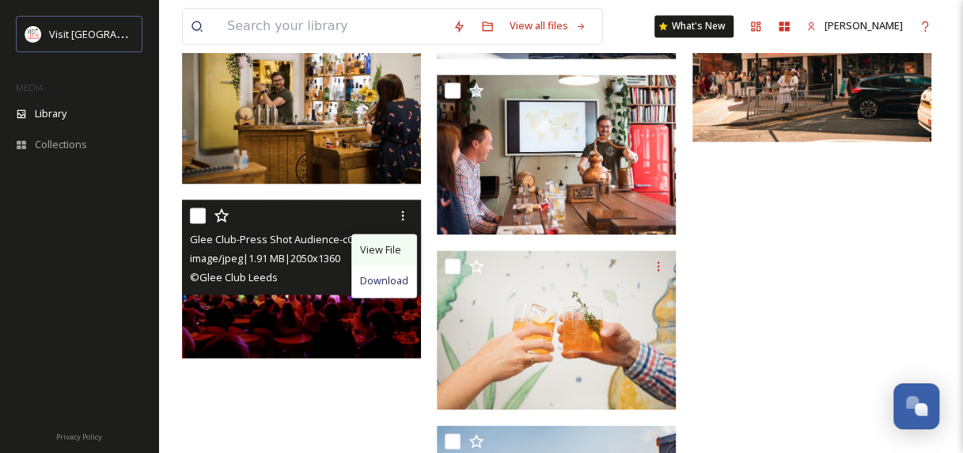
click at [399, 252] on span "View File" at bounding box center [380, 249] width 41 height 15
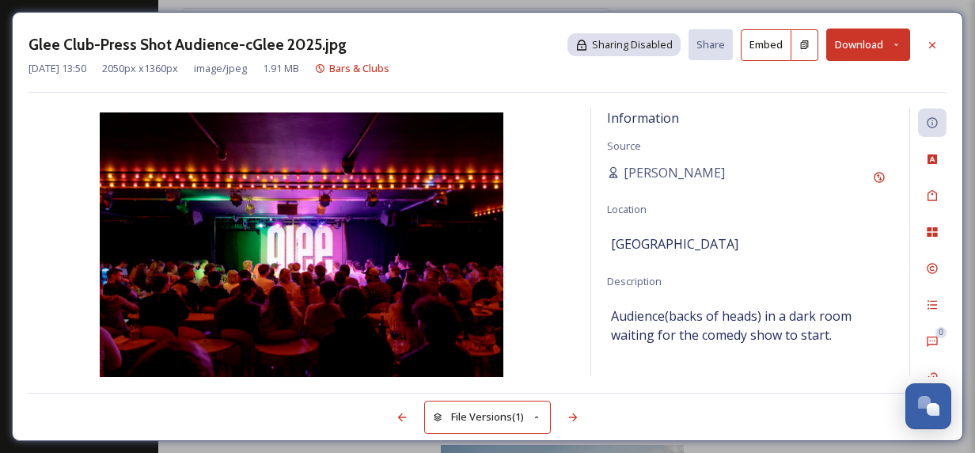
click at [250, 52] on h3 "Glee Club-Press Shot Audience-cGlee 2025.jpg" at bounding box center [187, 44] width 318 height 23
click at [252, 40] on h3 "Glee Club-Press Shot Audience-cGlee 2025.jpg" at bounding box center [187, 44] width 318 height 23
click at [929, 165] on icon at bounding box center [932, 159] width 13 height 13
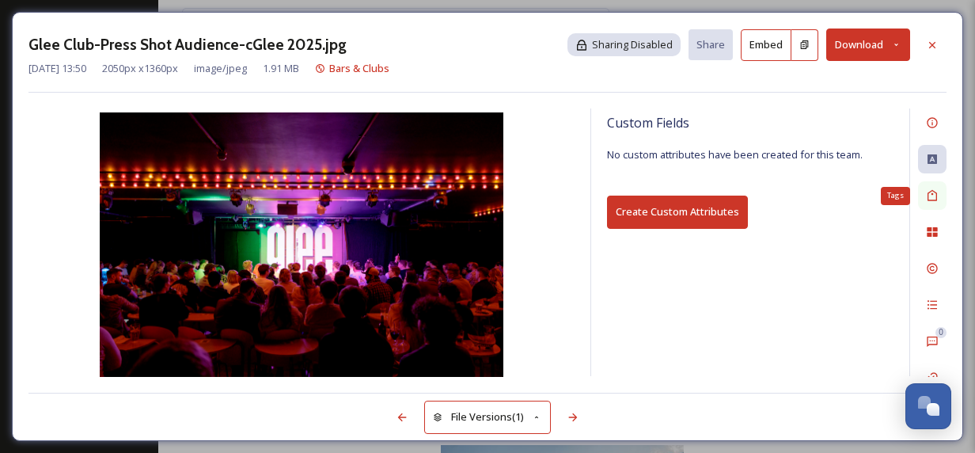
click at [934, 195] on icon at bounding box center [932, 195] width 13 height 13
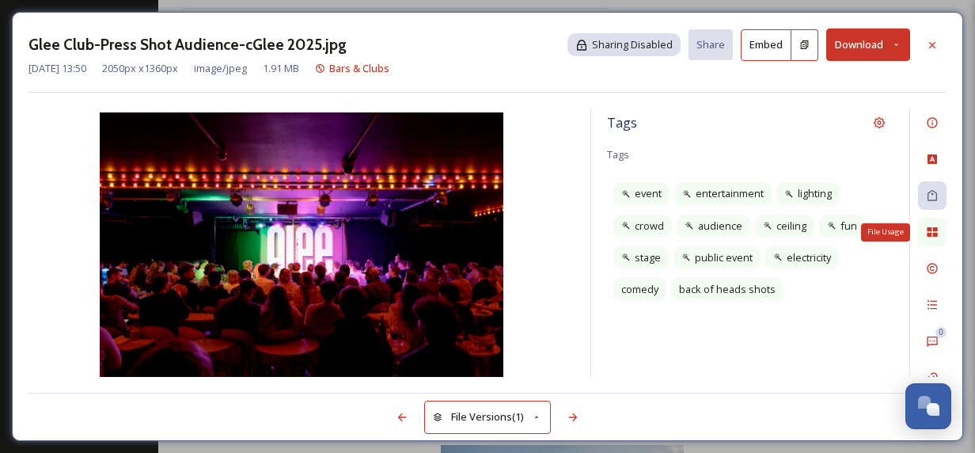
click at [929, 229] on icon at bounding box center [931, 231] width 10 height 9
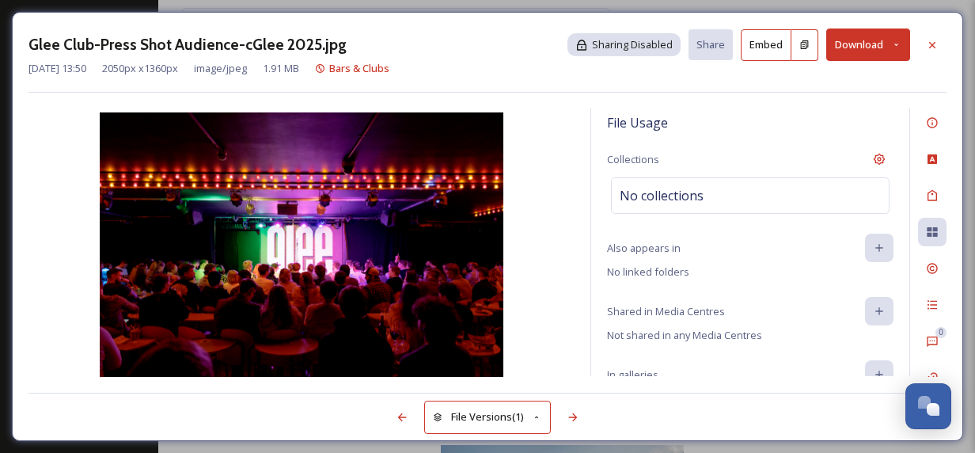
click at [928, 251] on div "0 0" at bounding box center [927, 241] width 37 height 267
click at [928, 269] on icon at bounding box center [931, 268] width 10 height 10
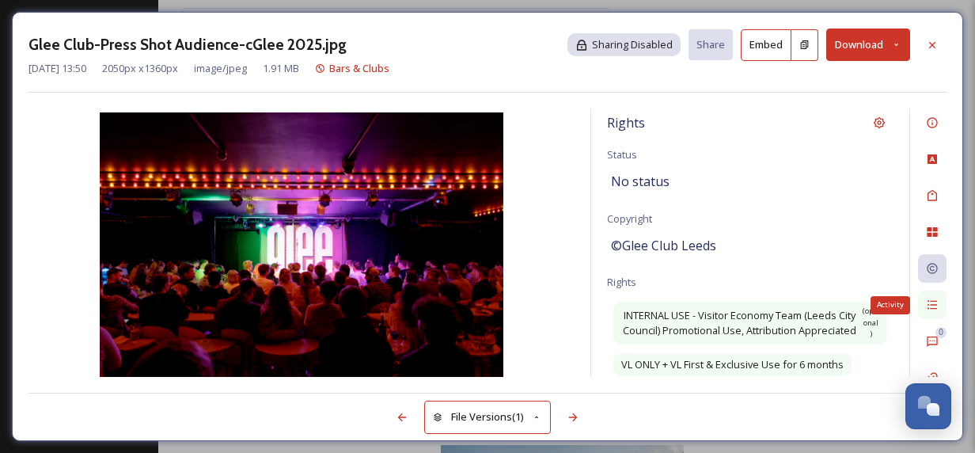
click at [928, 302] on icon at bounding box center [932, 304] width 13 height 13
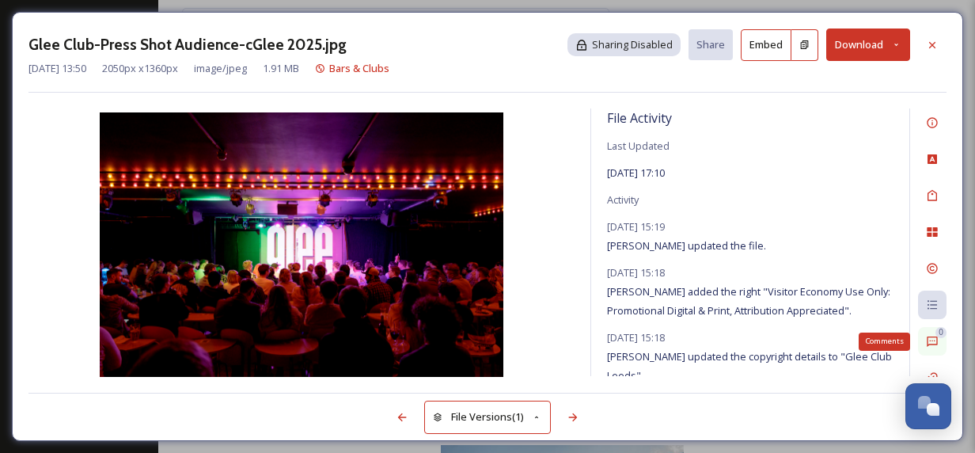
click at [932, 335] on icon at bounding box center [932, 341] width 13 height 13
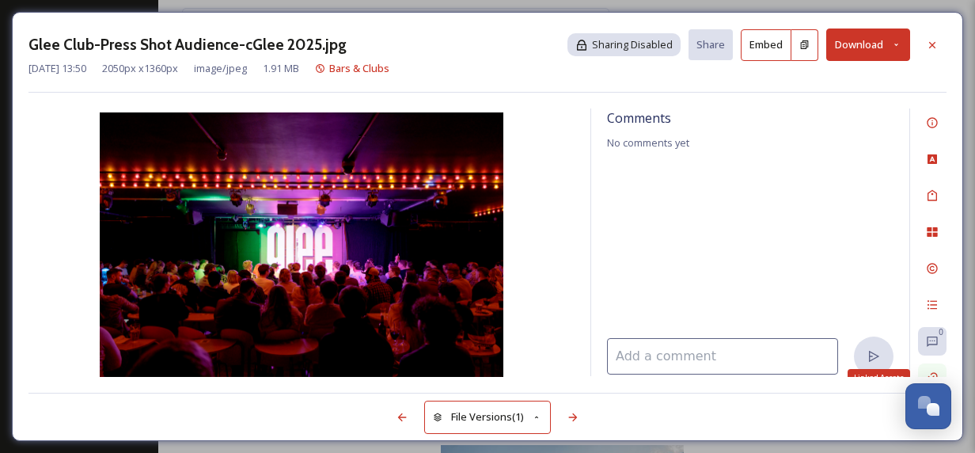
click at [936, 374] on icon at bounding box center [932, 377] width 13 height 13
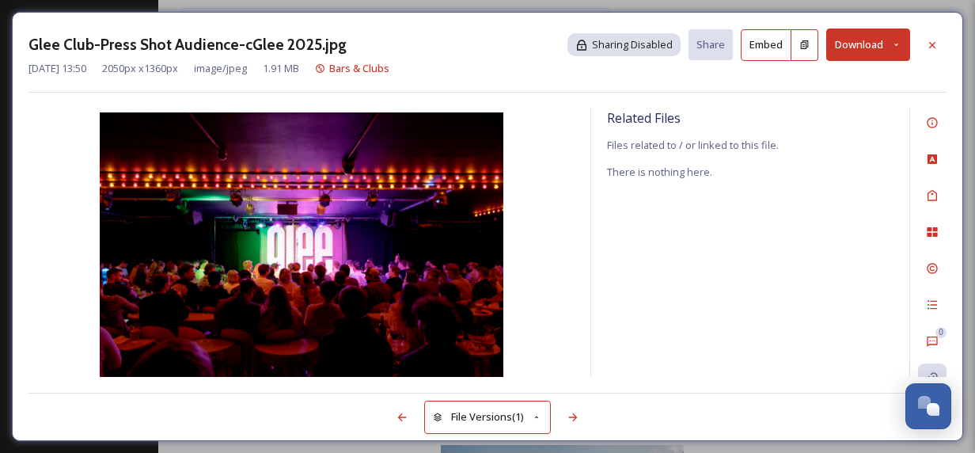
click at [288, 50] on h3 "Glee Club-Press Shot Audience-cGlee 2025.jpg" at bounding box center [187, 44] width 318 height 23
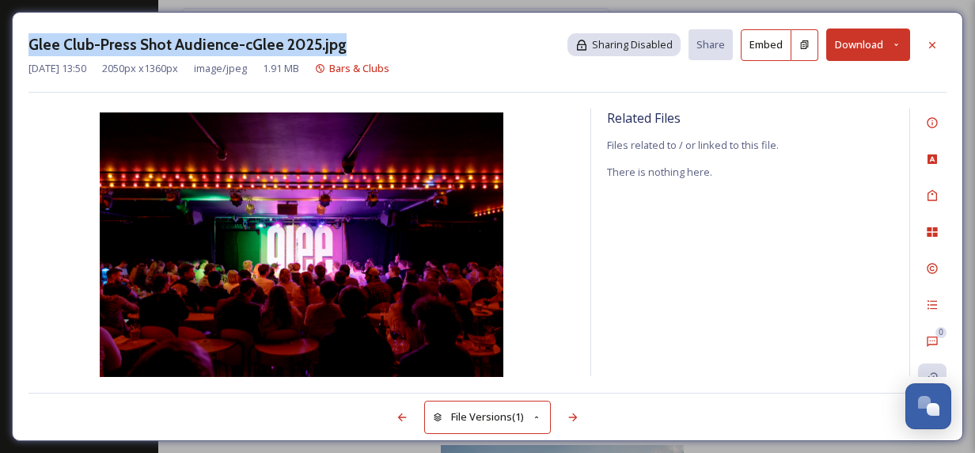
click at [288, 50] on h3 "Glee Club-Press Shot Audience-cGlee 2025.jpg" at bounding box center [187, 44] width 318 height 23
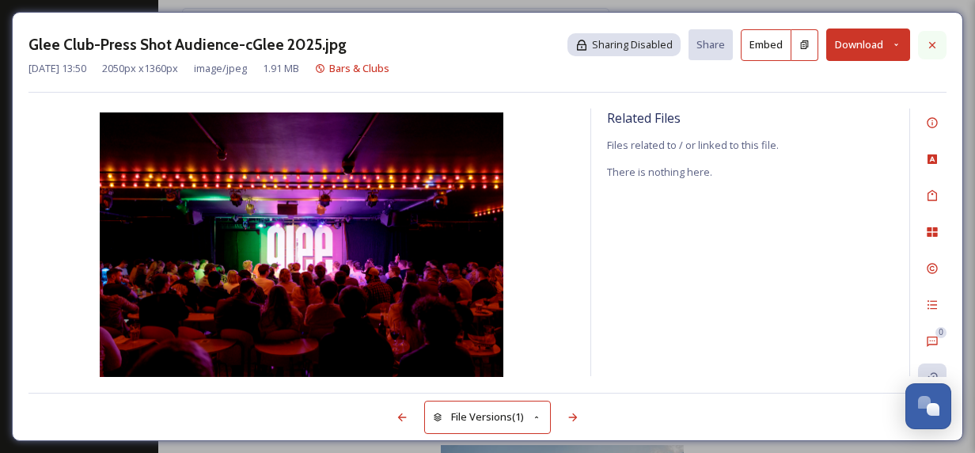
click at [935, 47] on icon at bounding box center [932, 45] width 13 height 13
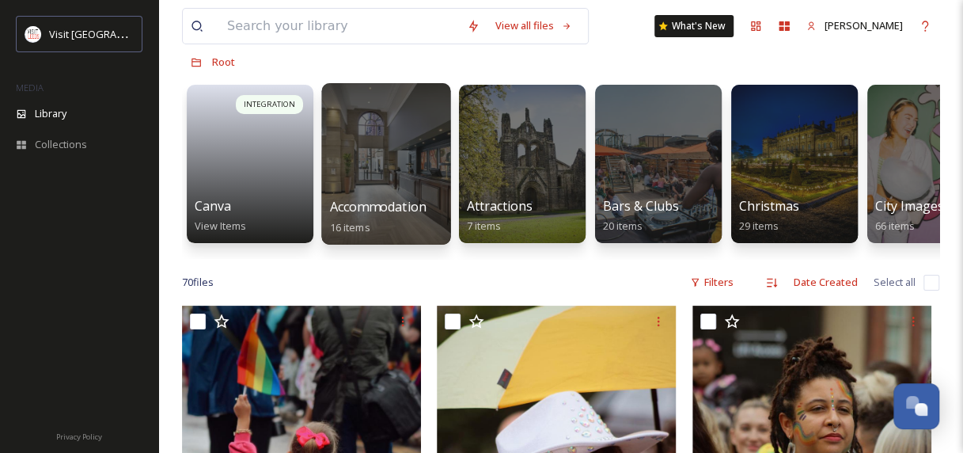
scroll to position [79, 0]
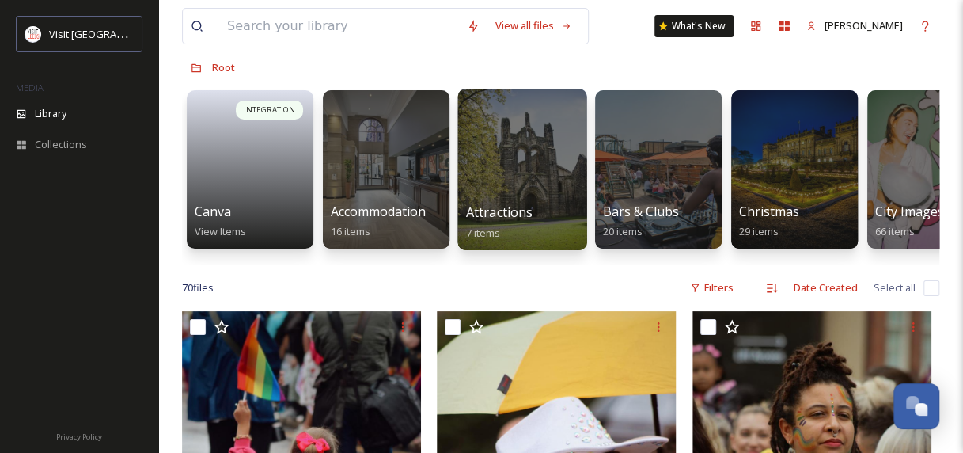
click at [547, 157] on div at bounding box center [521, 169] width 129 height 161
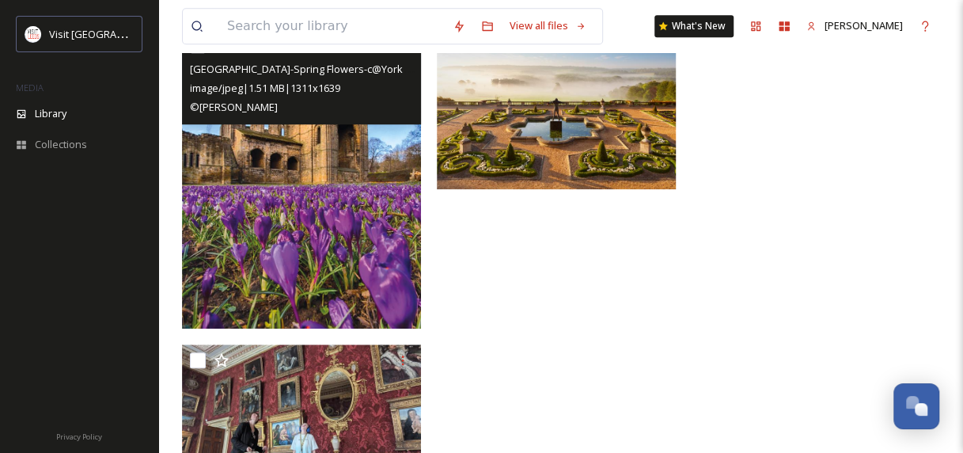
scroll to position [612, 0]
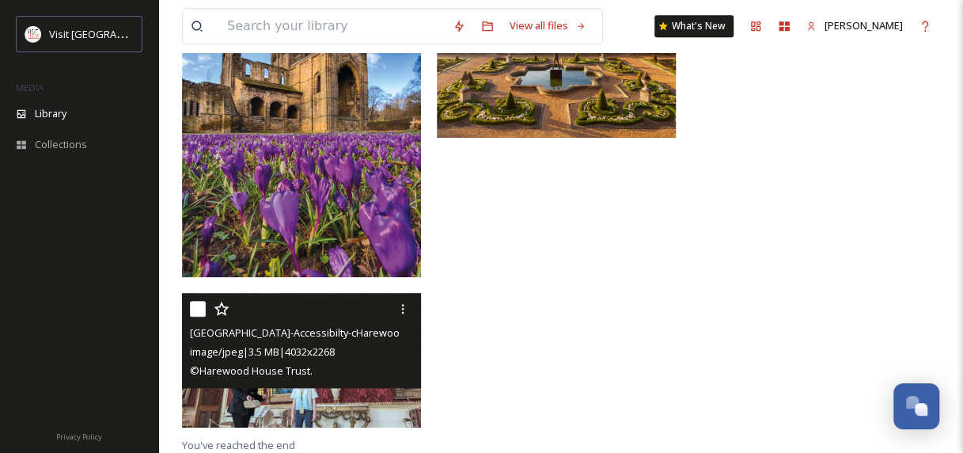
click at [335, 338] on span "[GEOGRAPHIC_DATA]-Accessibilty-cHarewood Trust-2024.jpg" at bounding box center [332, 331] width 285 height 15
click at [400, 302] on icon at bounding box center [402, 308] width 13 height 13
click at [389, 337] on span "View File" at bounding box center [380, 342] width 41 height 15
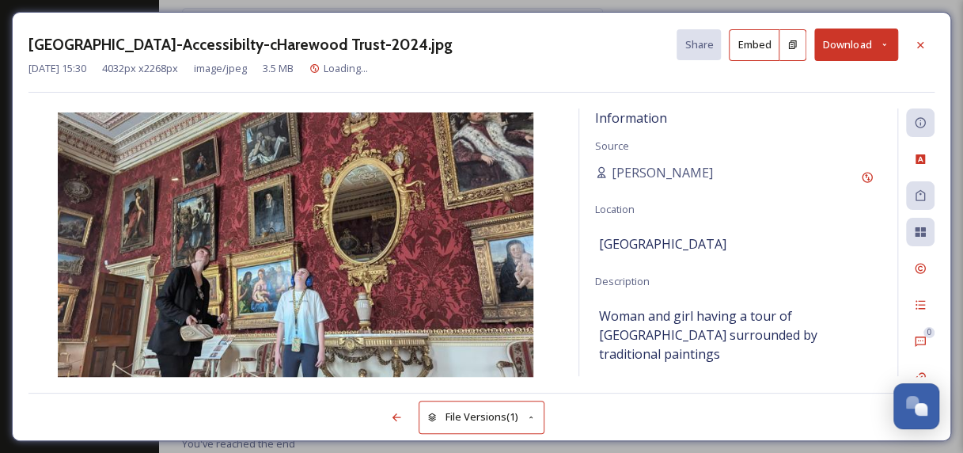
scroll to position [463, 0]
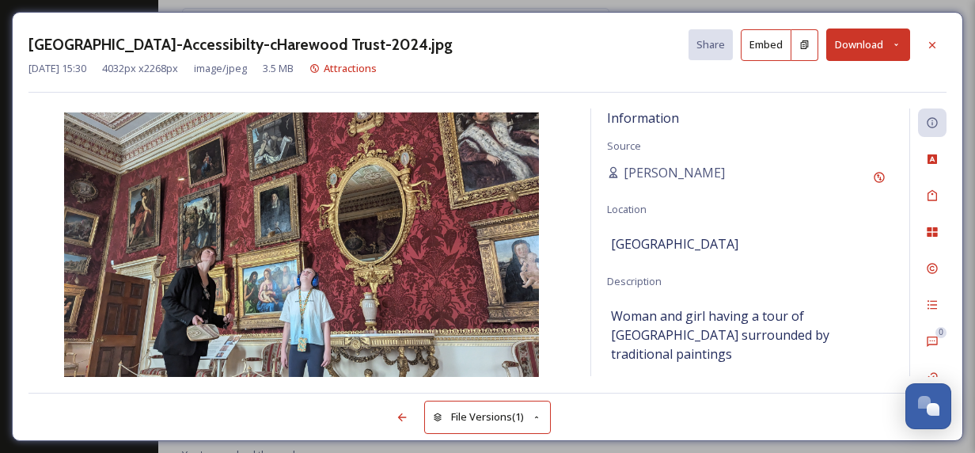
click at [225, 47] on h3 "[GEOGRAPHIC_DATA]-Accessibilty-cHarewood Trust-2024.jpg" at bounding box center [240, 44] width 424 height 23
click at [224, 47] on h3 "[GEOGRAPHIC_DATA]-Accessibilty-cHarewood Trust-2024.jpg" at bounding box center [240, 44] width 424 height 23
click at [279, 40] on h3 "[GEOGRAPHIC_DATA]-Accessibilty-cHarewood Trust-2024.jpg" at bounding box center [240, 44] width 424 height 23
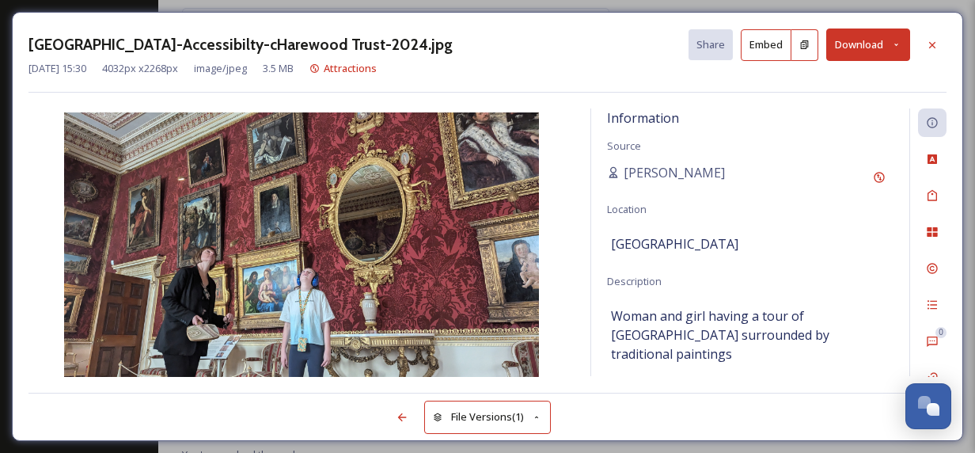
drag, startPoint x: 279, startPoint y: 40, endPoint x: 560, endPoint y: 23, distance: 281.3
click at [560, 23] on div "[GEOGRAPHIC_DATA]-Accessibilty-cHarewood Trust-2024.jpg Share Embed Download [D…" at bounding box center [487, 226] width 951 height 429
click at [932, 39] on icon at bounding box center [932, 45] width 13 height 13
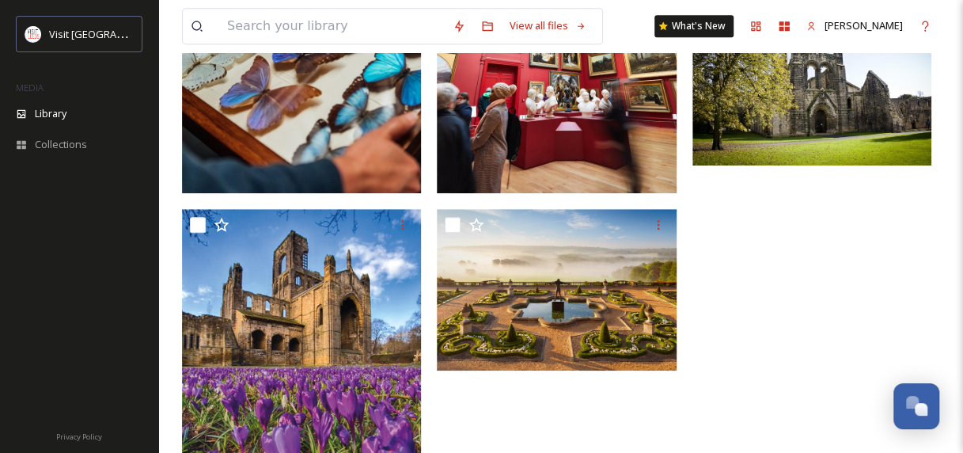
scroll to position [225, 0]
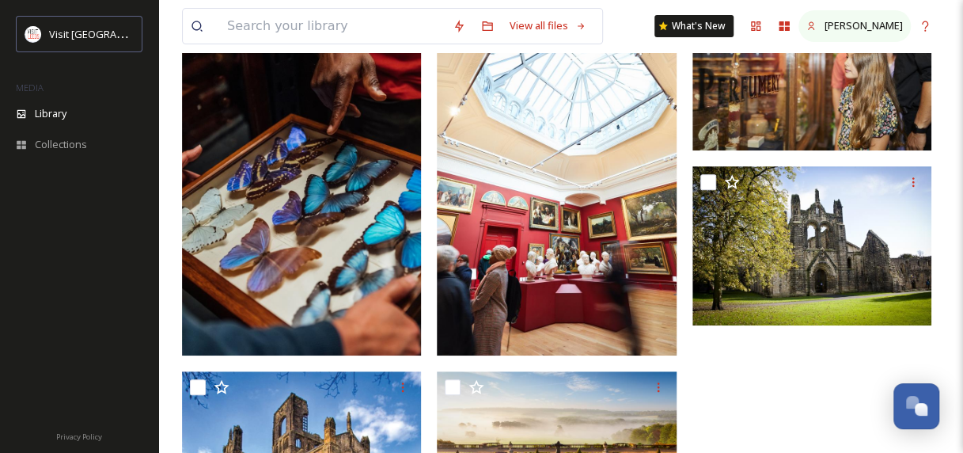
click at [845, 31] on span "[PERSON_NAME]" at bounding box center [863, 25] width 78 height 14
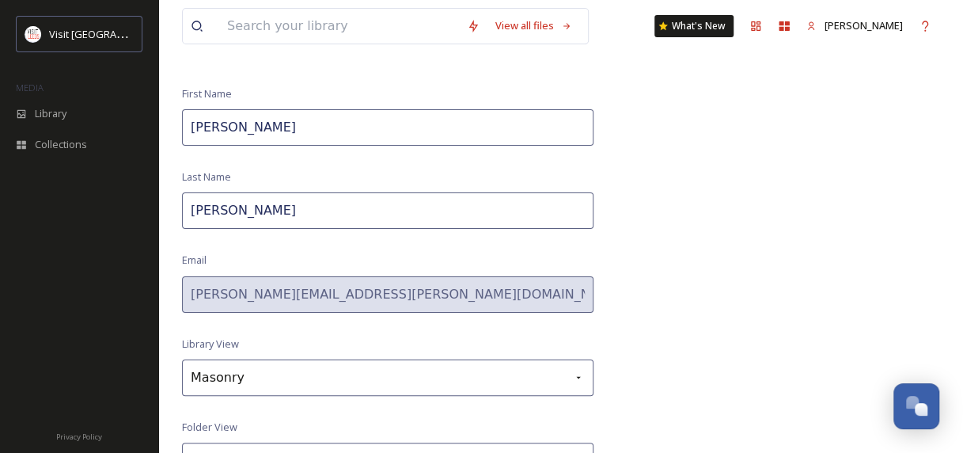
scroll to position [163, 0]
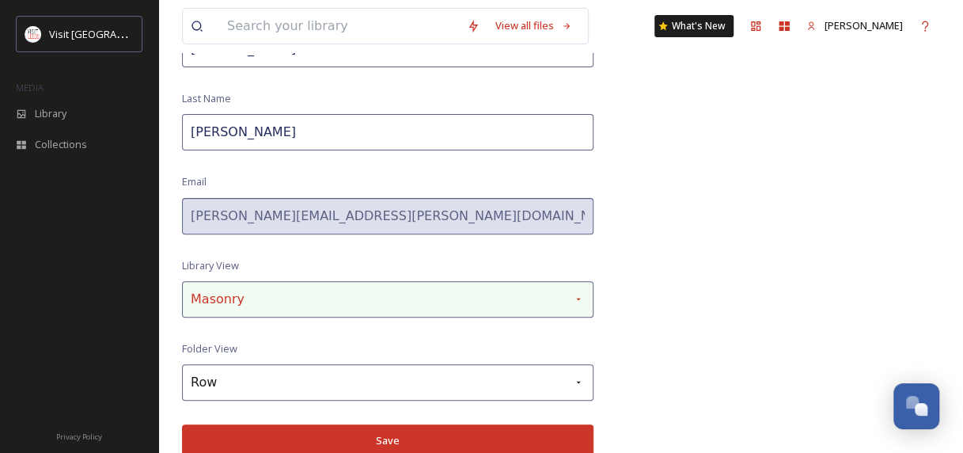
click at [294, 297] on div "Masonry" at bounding box center [387, 299] width 411 height 36
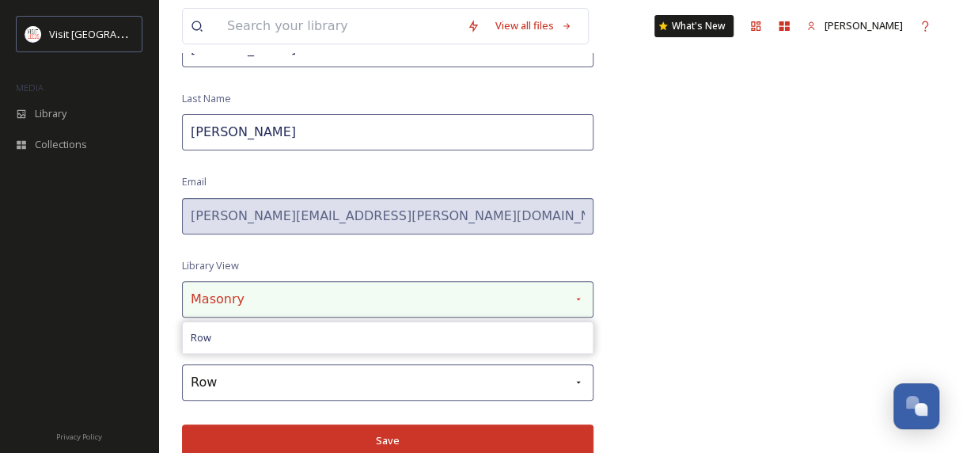
click at [294, 297] on div "Masonry" at bounding box center [387, 299] width 411 height 36
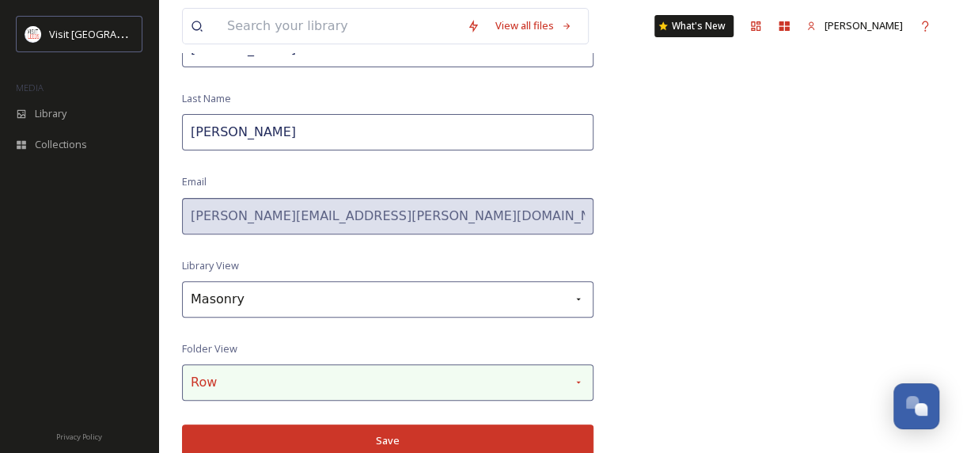
click at [296, 382] on div "Row" at bounding box center [387, 382] width 411 height 36
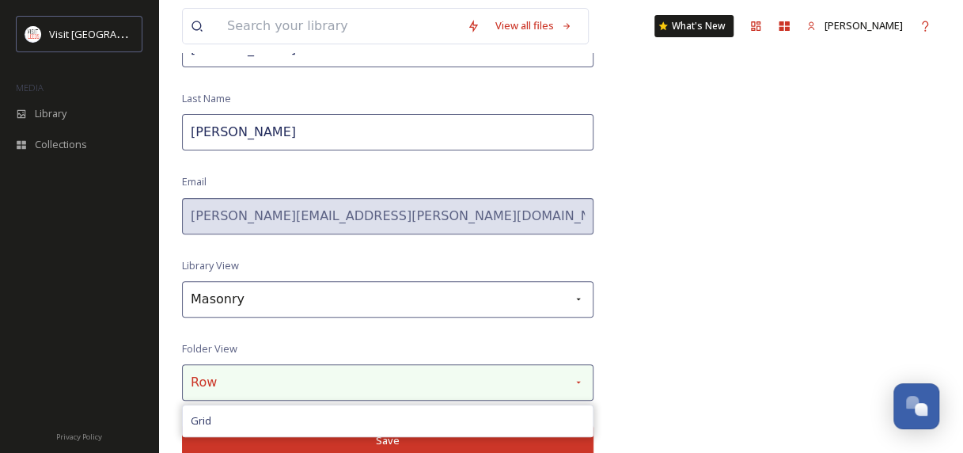
click at [296, 382] on div "Row" at bounding box center [387, 382] width 411 height 36
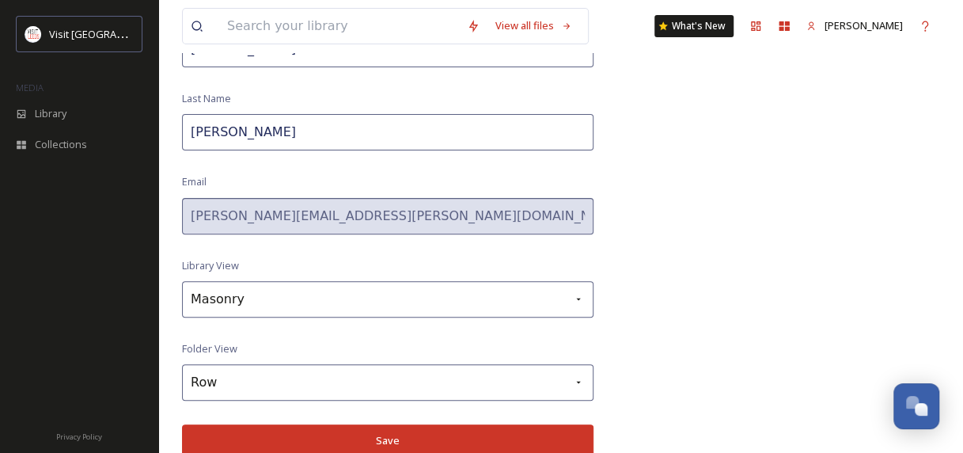
scroll to position [0, 0]
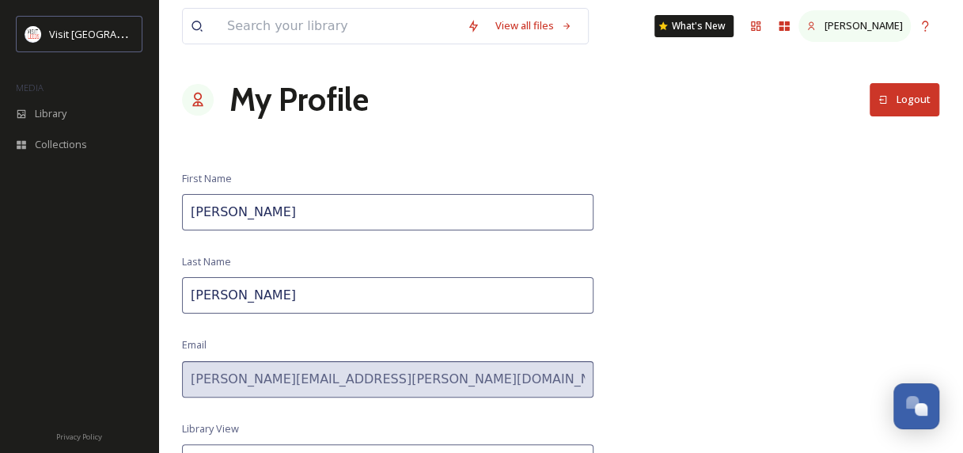
click at [816, 23] on icon at bounding box center [811, 26] width 10 height 10
click at [798, 32] on div "My Apps" at bounding box center [784, 26] width 28 height 28
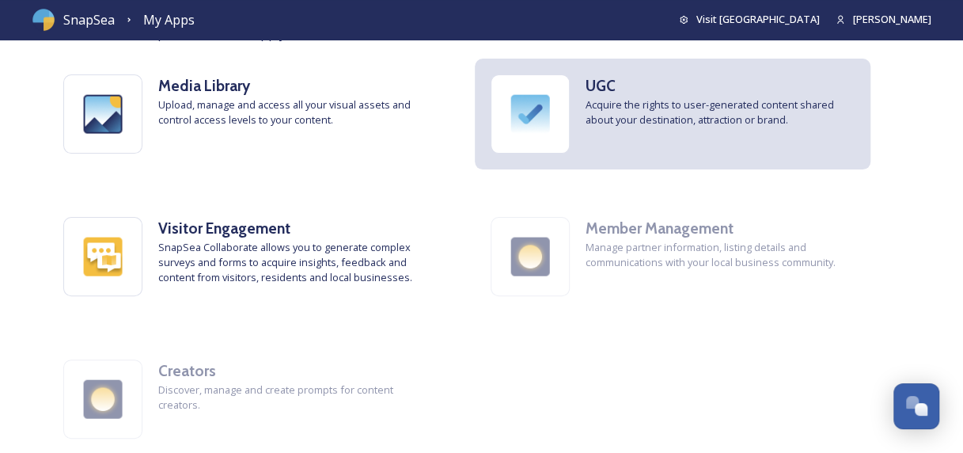
scroll to position [128, 0]
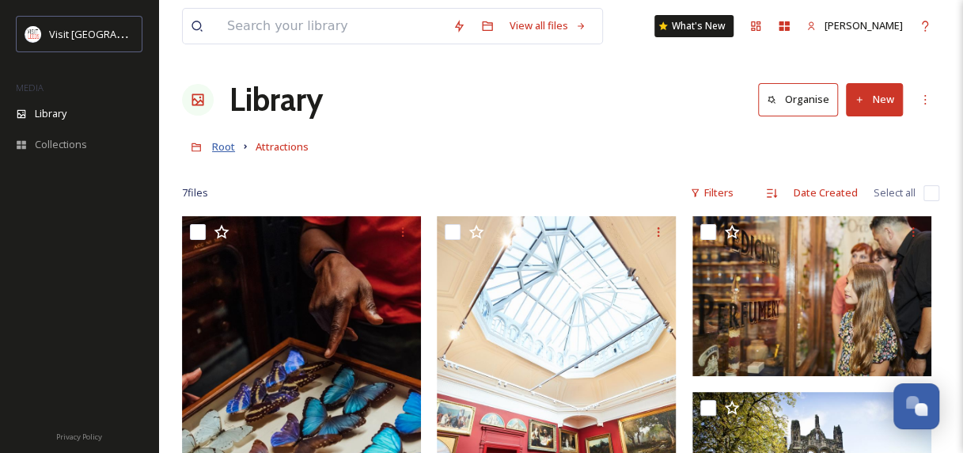
click at [220, 151] on span "Root" at bounding box center [223, 146] width 23 height 14
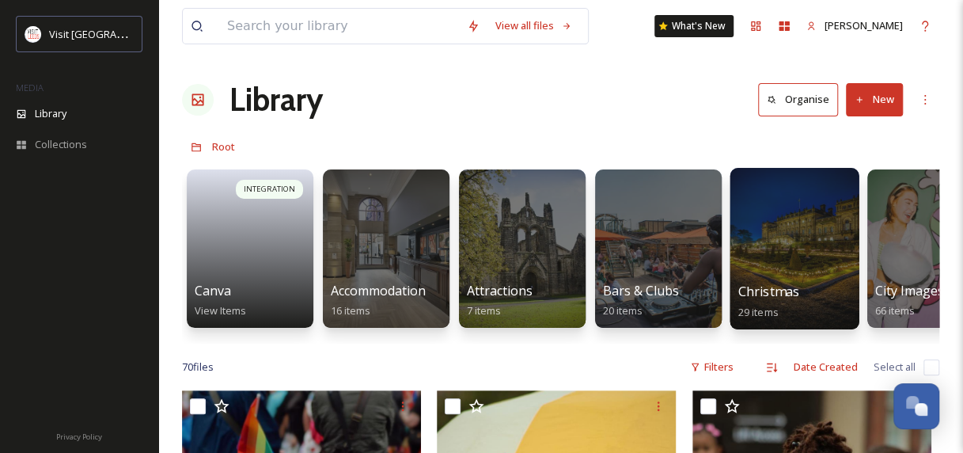
click at [831, 227] on div at bounding box center [793, 248] width 129 height 161
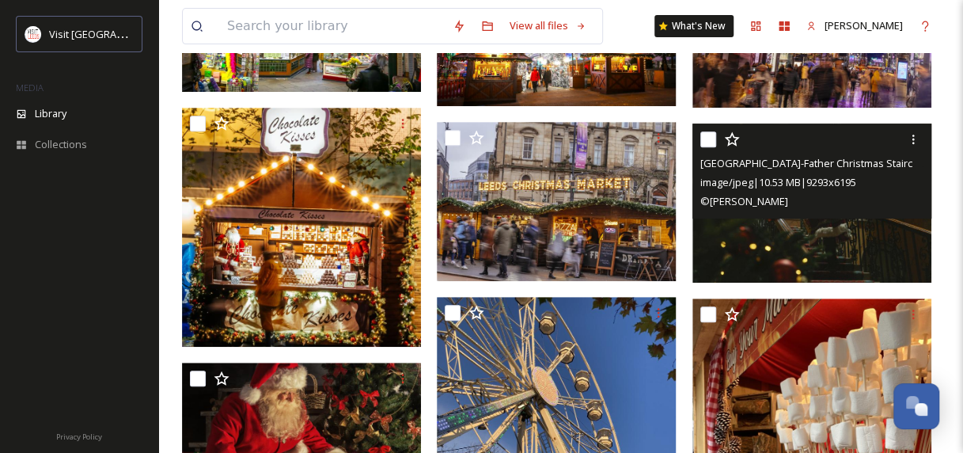
scroll to position [79, 0]
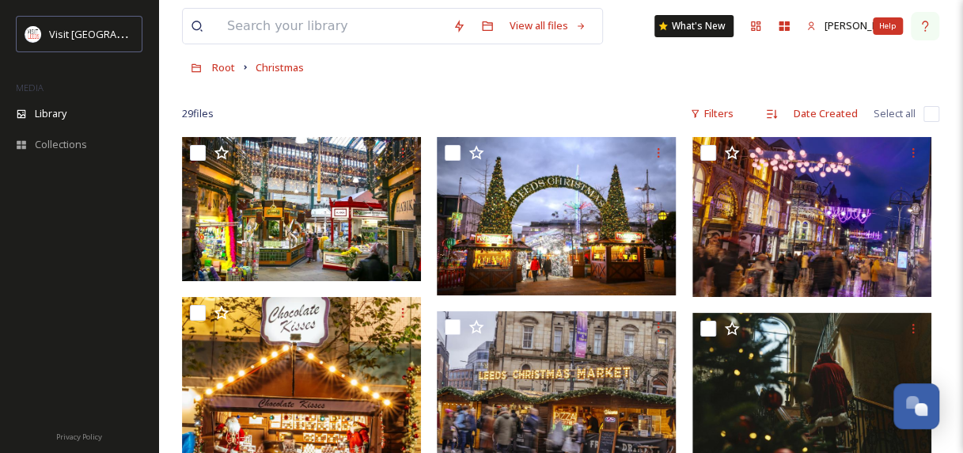
click at [937, 32] on div "Help" at bounding box center [925, 26] width 28 height 28
click at [790, 24] on icon at bounding box center [784, 25] width 10 height 9
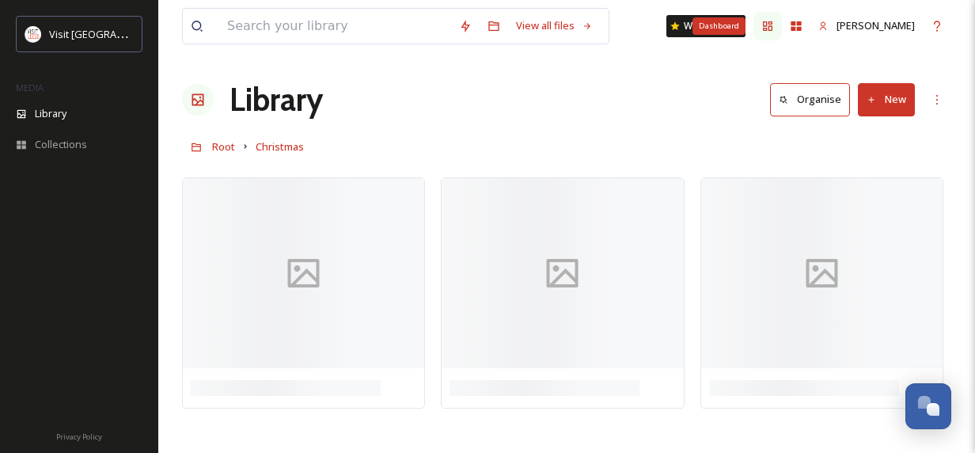
click at [772, 26] on icon at bounding box center [767, 25] width 9 height 9
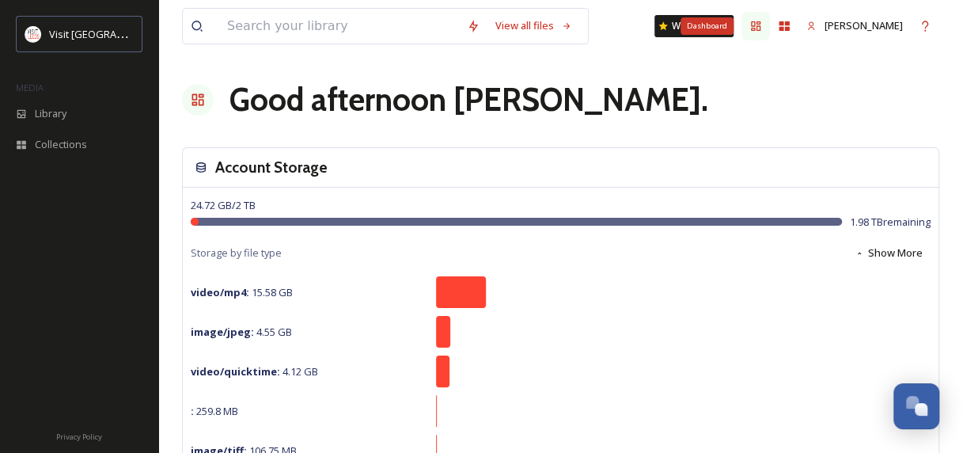
click at [770, 26] on div "Dashboard" at bounding box center [755, 26] width 28 height 28
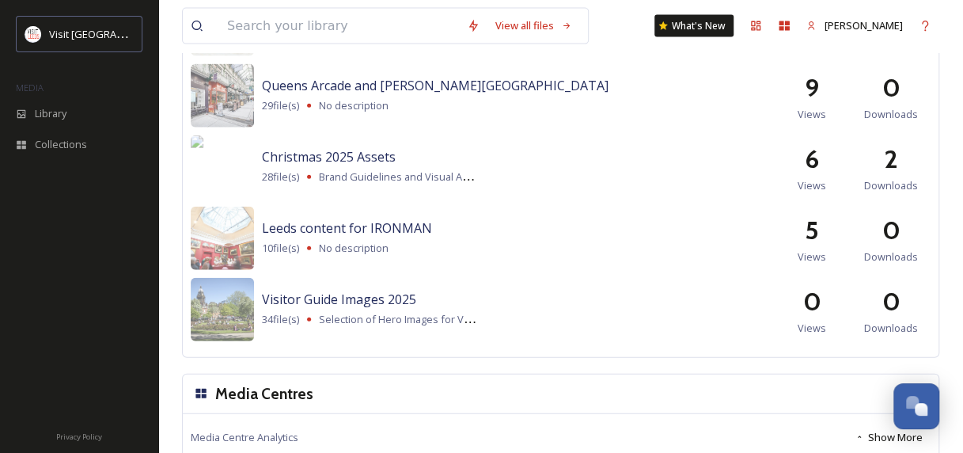
scroll to position [1831, 0]
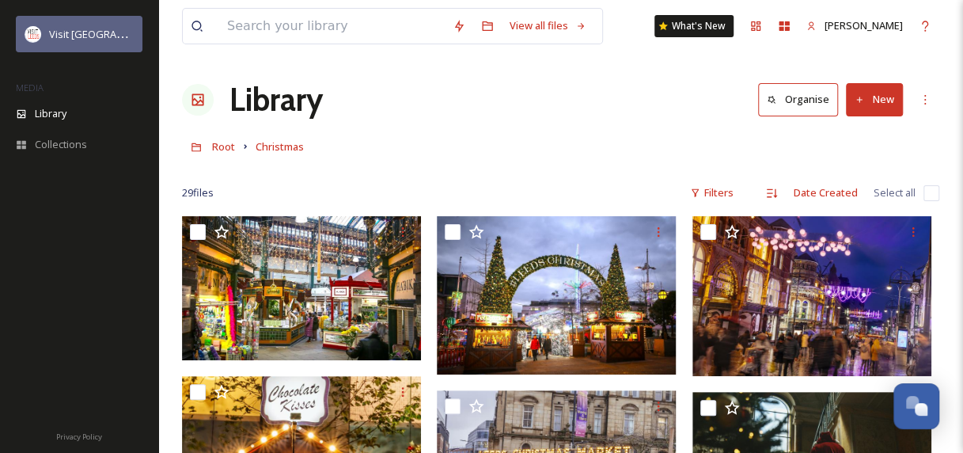
click at [40, 38] on div at bounding box center [33, 34] width 17 height 17
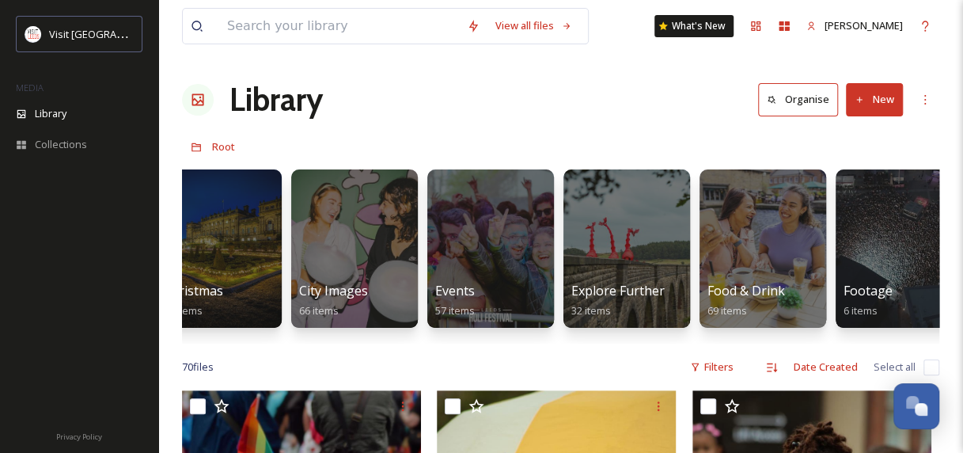
scroll to position [0, 579]
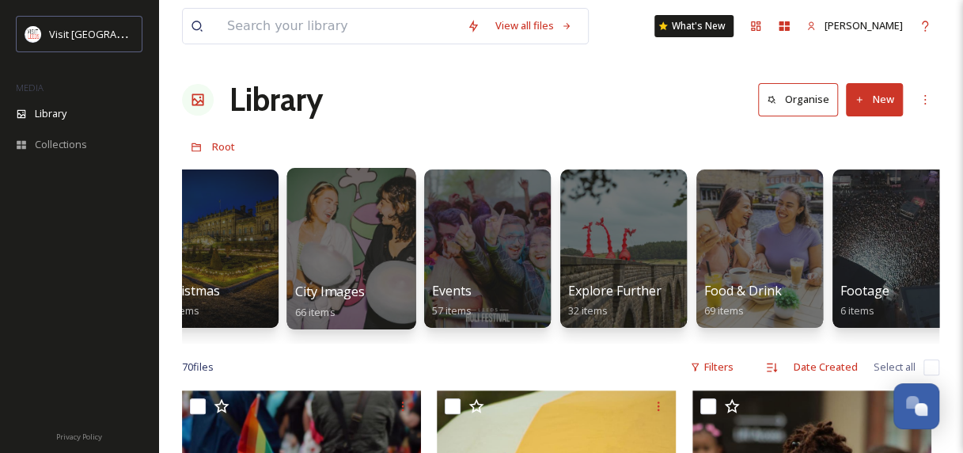
click at [351, 247] on div at bounding box center [350, 248] width 129 height 161
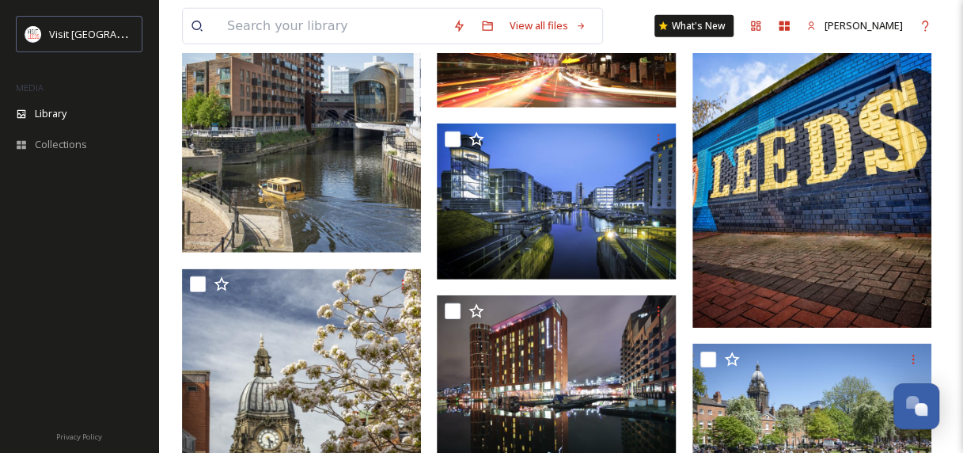
scroll to position [2036, 0]
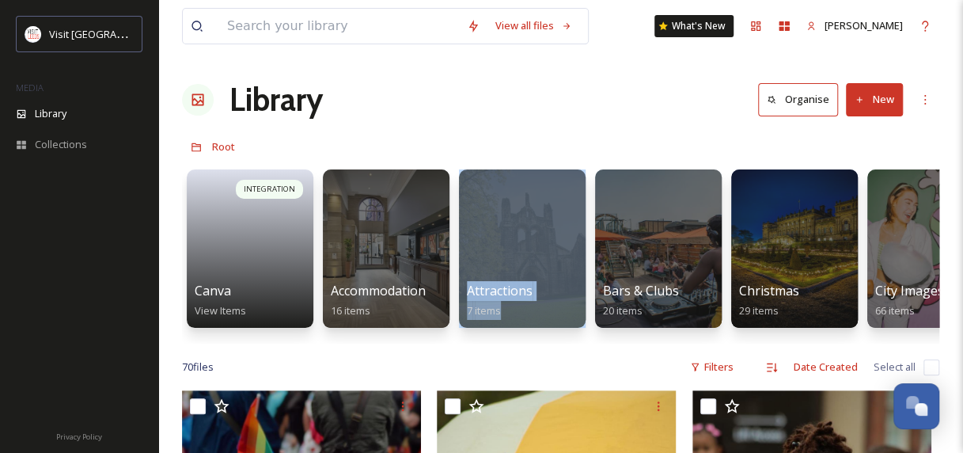
drag, startPoint x: 406, startPoint y: 351, endPoint x: 529, endPoint y: 351, distance: 123.4
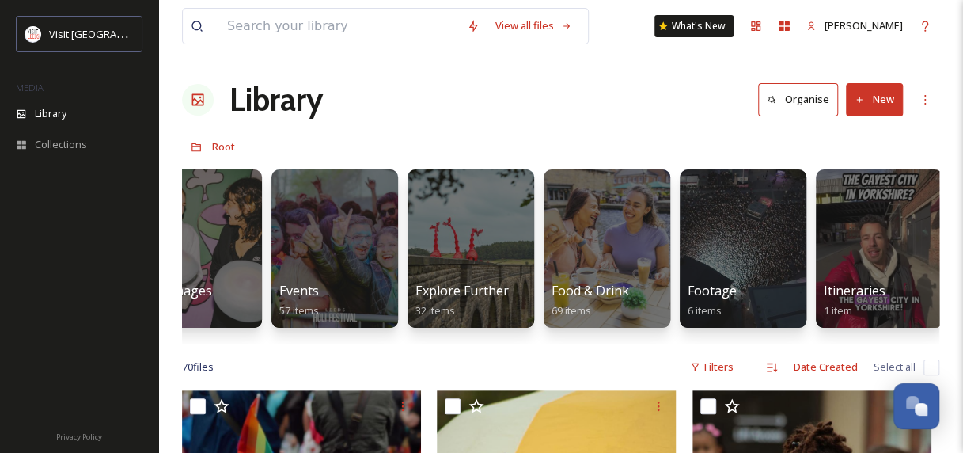
scroll to position [0, 737]
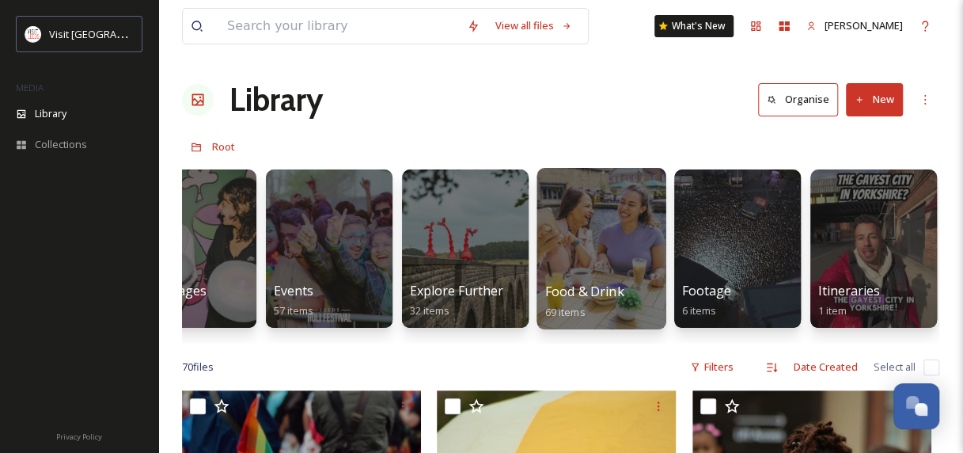
click at [608, 243] on div at bounding box center [600, 248] width 129 height 161
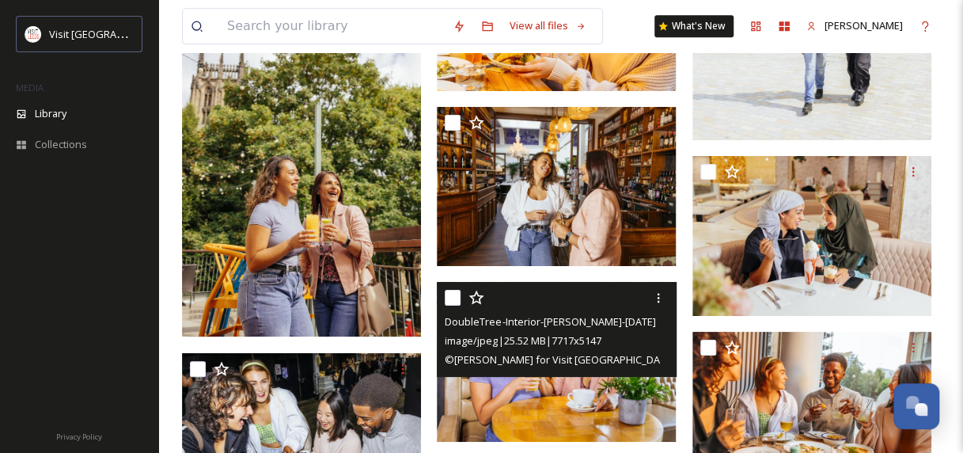
scroll to position [3647, 0]
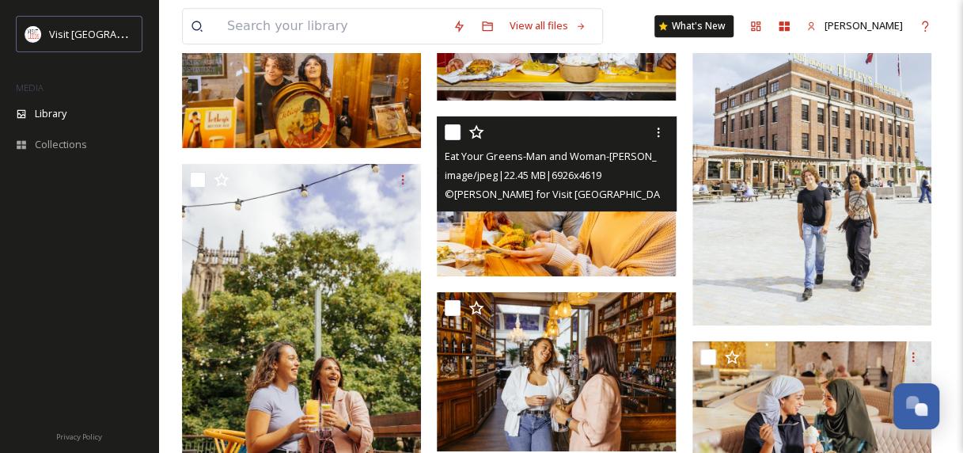
click at [600, 160] on span "Eat Your Greens-Man and Woman-[PERSON_NAME]-[DATE]_VL ONLY.jpg" at bounding box center [613, 155] width 336 height 15
click at [662, 132] on icon at bounding box center [658, 132] width 13 height 13
click at [623, 171] on span "View File" at bounding box center [635, 166] width 41 height 15
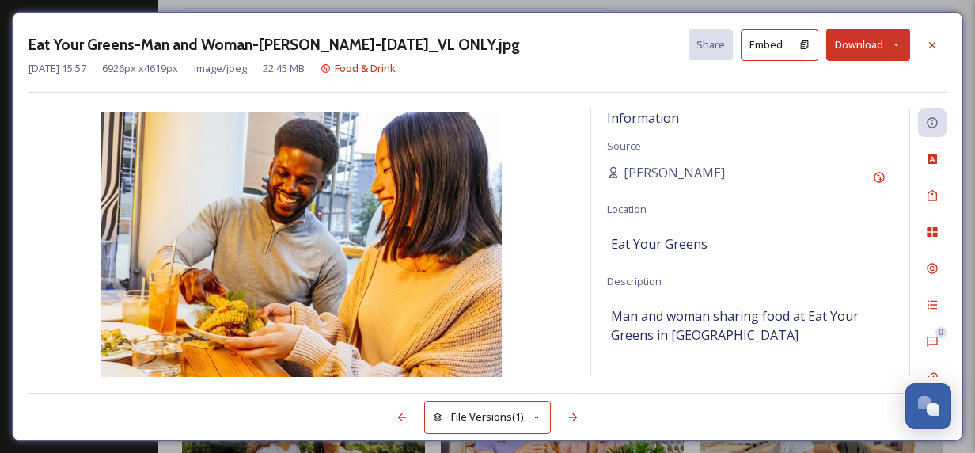
click at [441, 51] on h3 "Eat Your Greens-Man and Woman-[PERSON_NAME]-[DATE]_VL ONLY.jpg" at bounding box center [273, 44] width 491 height 23
click at [934, 44] on icon at bounding box center [932, 45] width 13 height 13
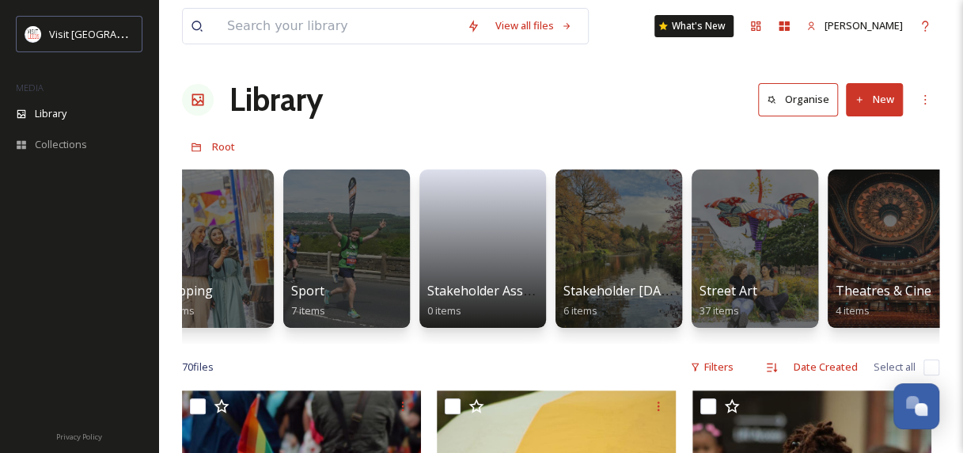
scroll to position [0, 1692]
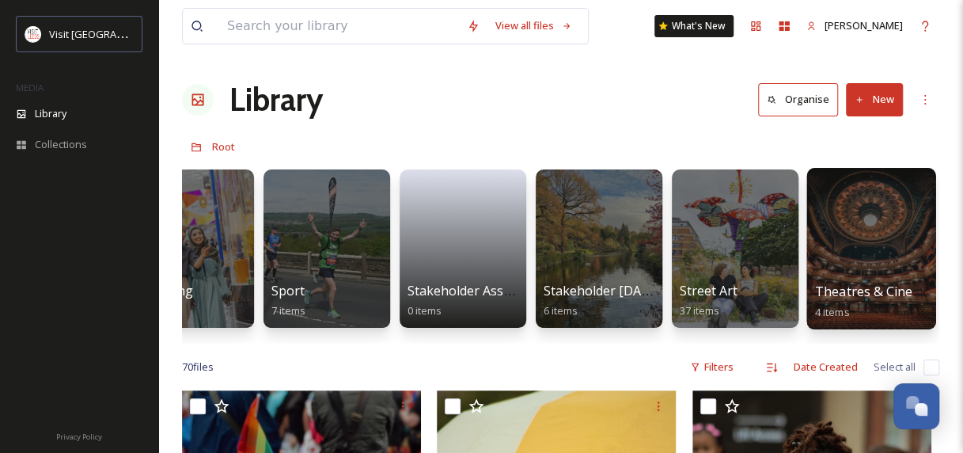
click at [874, 277] on div at bounding box center [870, 248] width 129 height 161
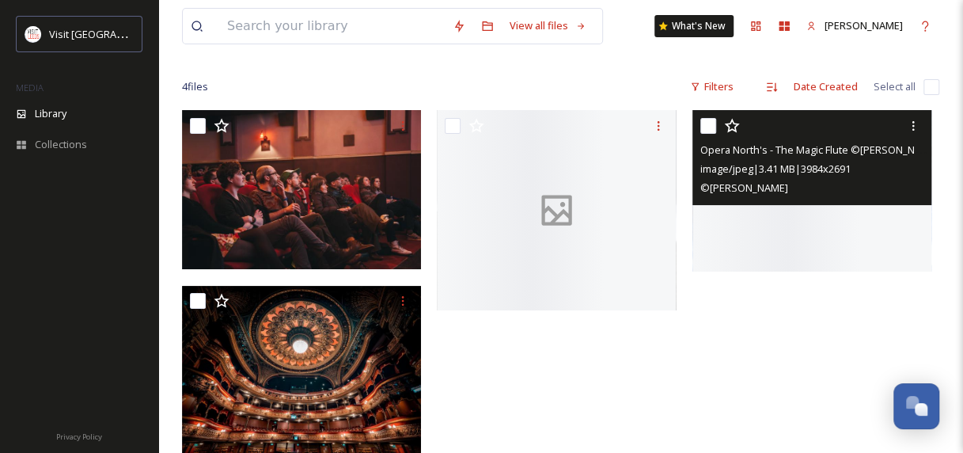
scroll to position [215, 0]
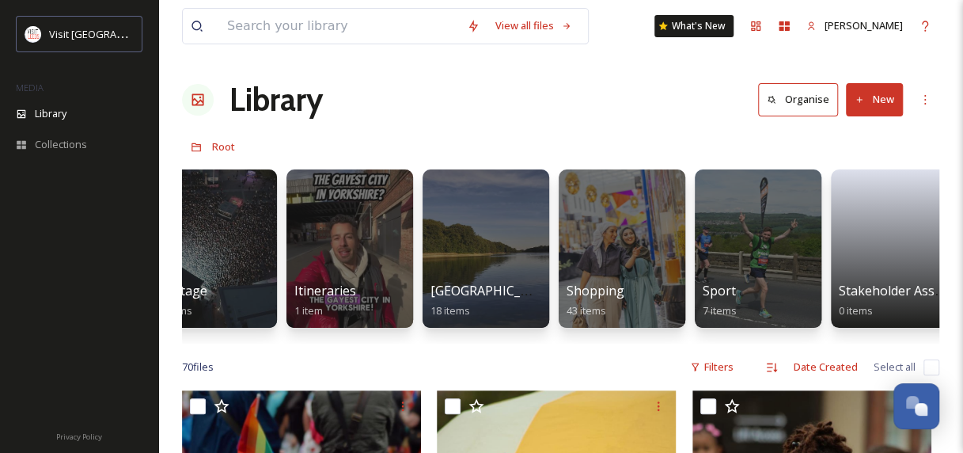
scroll to position [0, 1330]
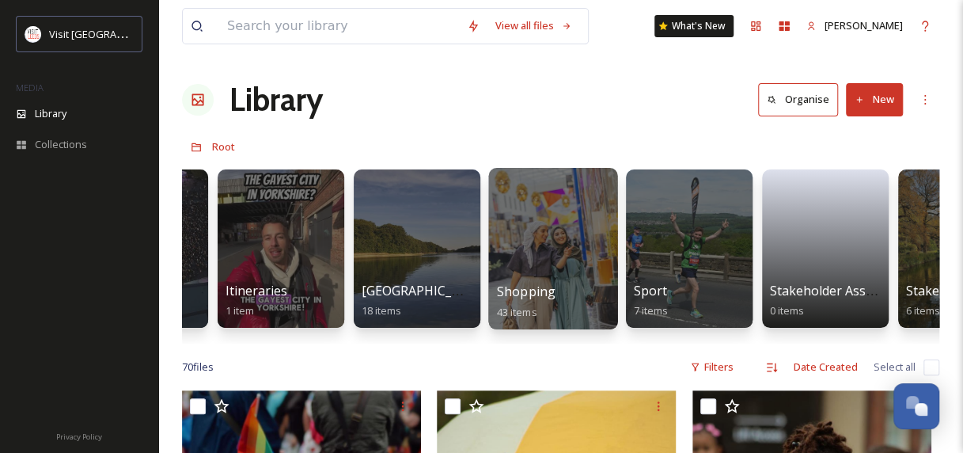
click at [562, 235] on div at bounding box center [552, 248] width 129 height 161
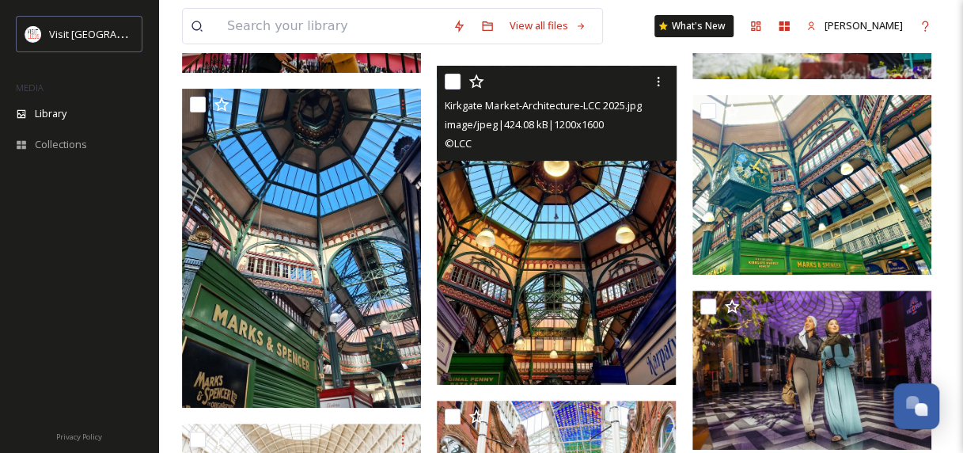
scroll to position [3006, 0]
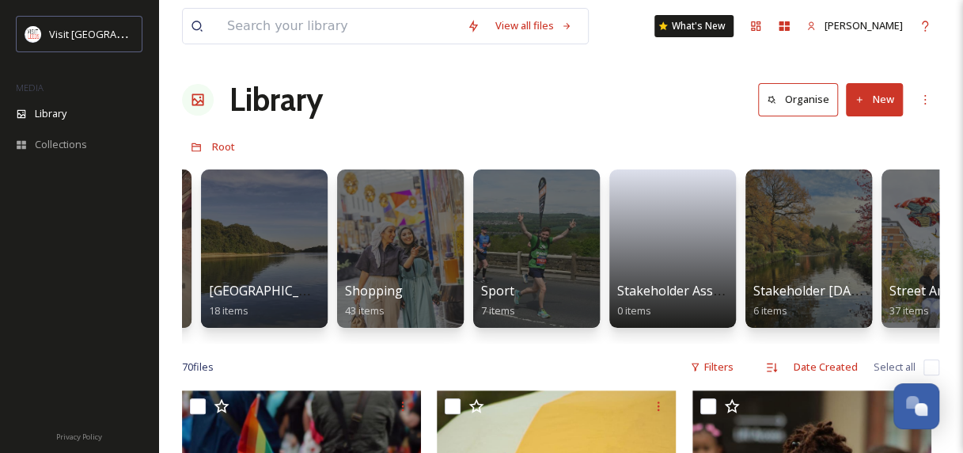
scroll to position [0, 1692]
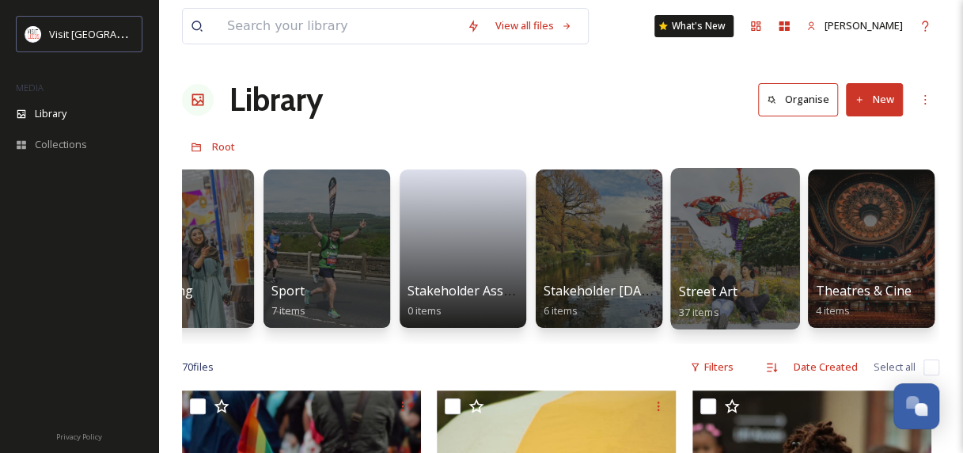
click at [762, 216] on div at bounding box center [734, 248] width 129 height 161
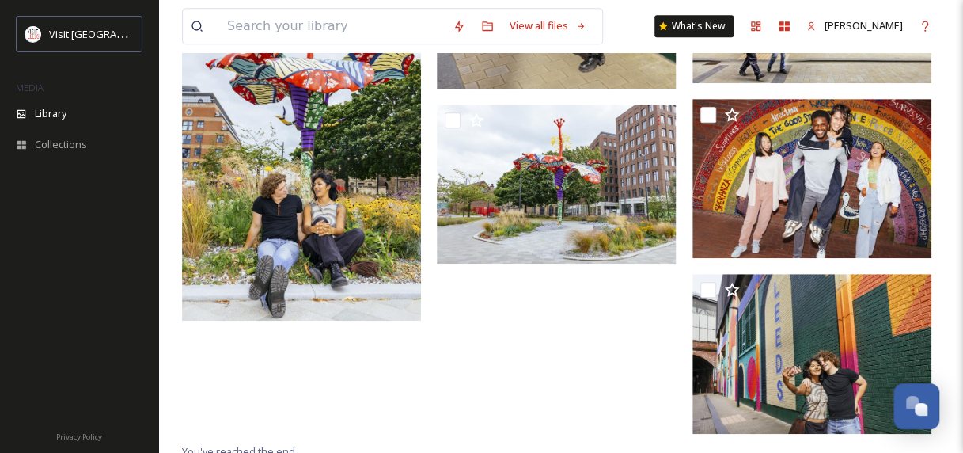
scroll to position [3244, 0]
